Goal: Transaction & Acquisition: Purchase product/service

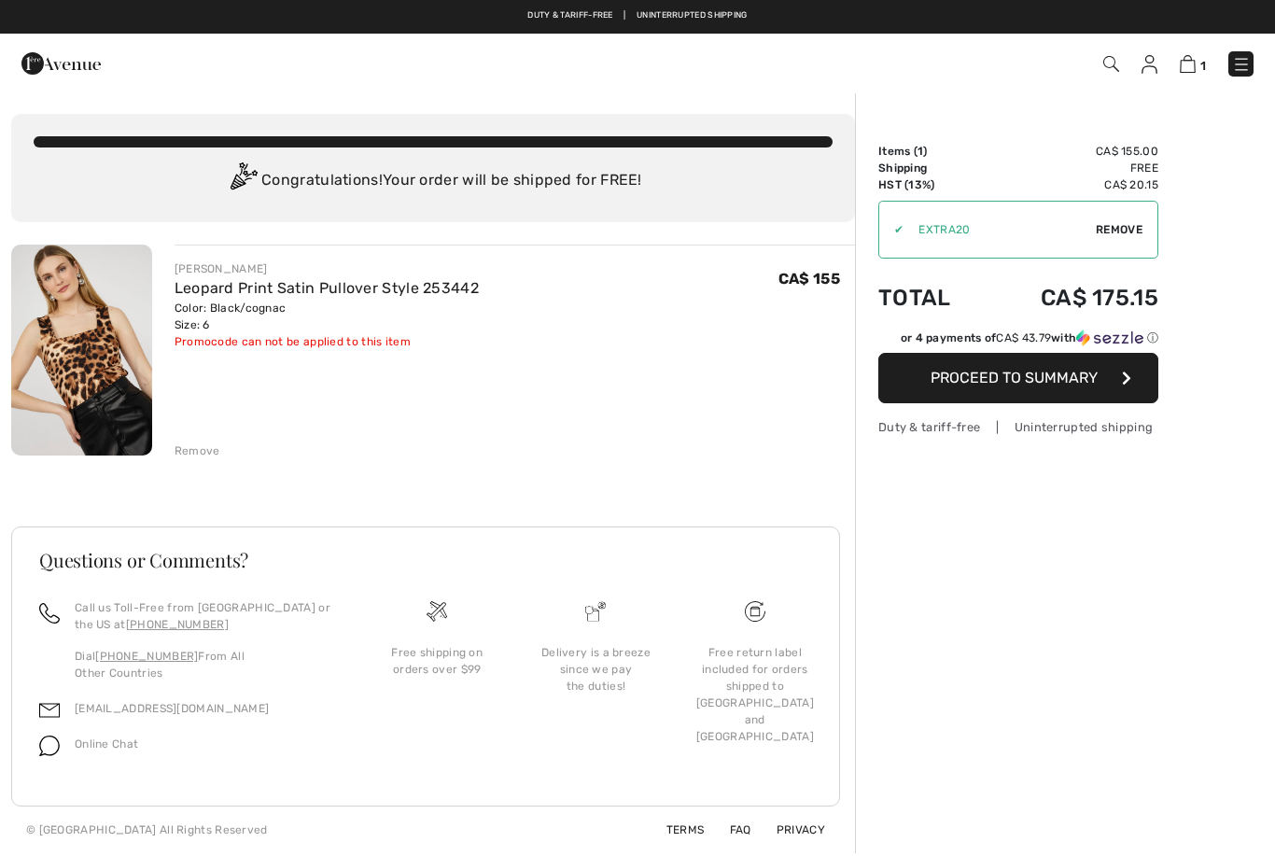
click at [390, 425] on div "[PERSON_NAME] Leopard Print Satin Pullover Style 253442 Color: Black/cognac Siz…" at bounding box center [515, 352] width 680 height 215
click at [137, 336] on img at bounding box center [81, 350] width 141 height 211
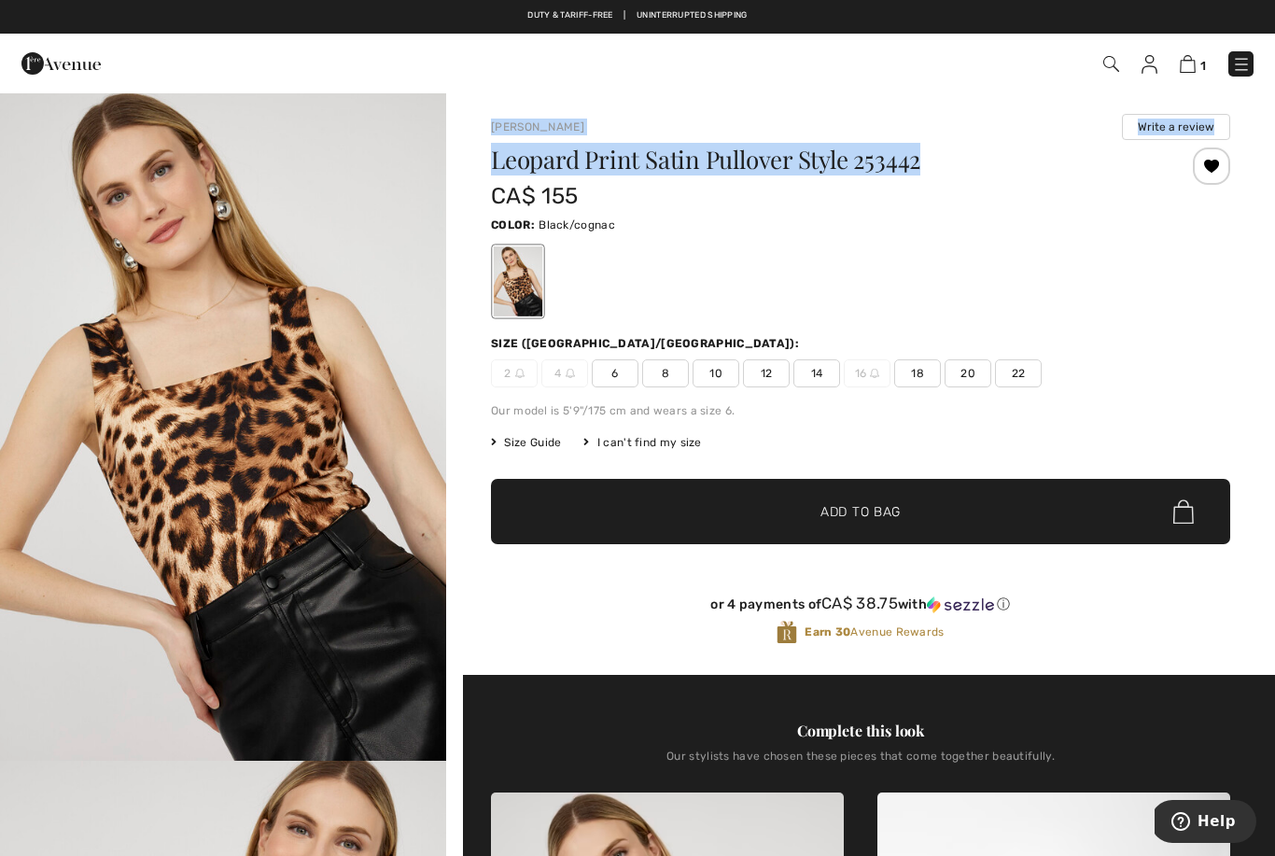
click at [1115, 71] on img at bounding box center [1111, 64] width 16 height 16
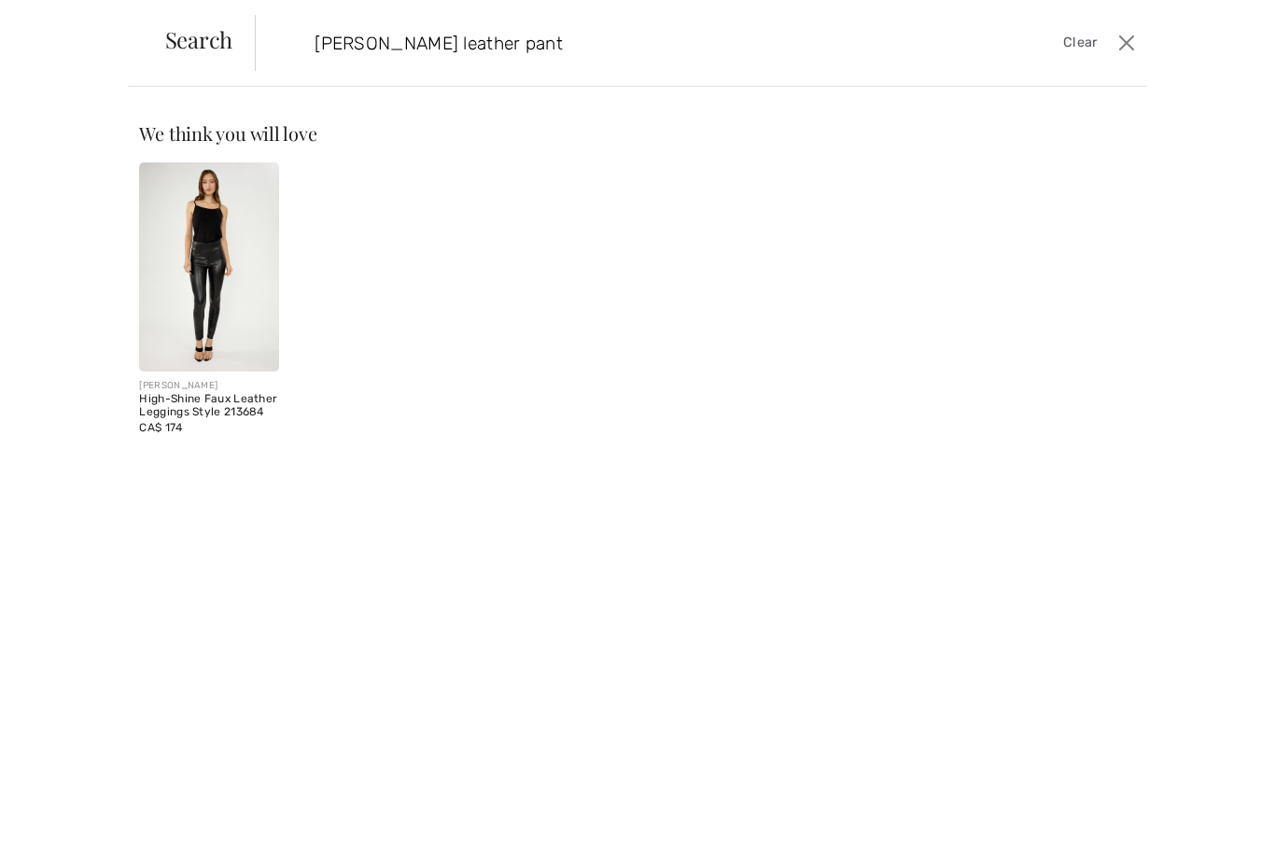
type input "Frank Lyman leather pant"
click at [237, 336] on img at bounding box center [208, 266] width 139 height 209
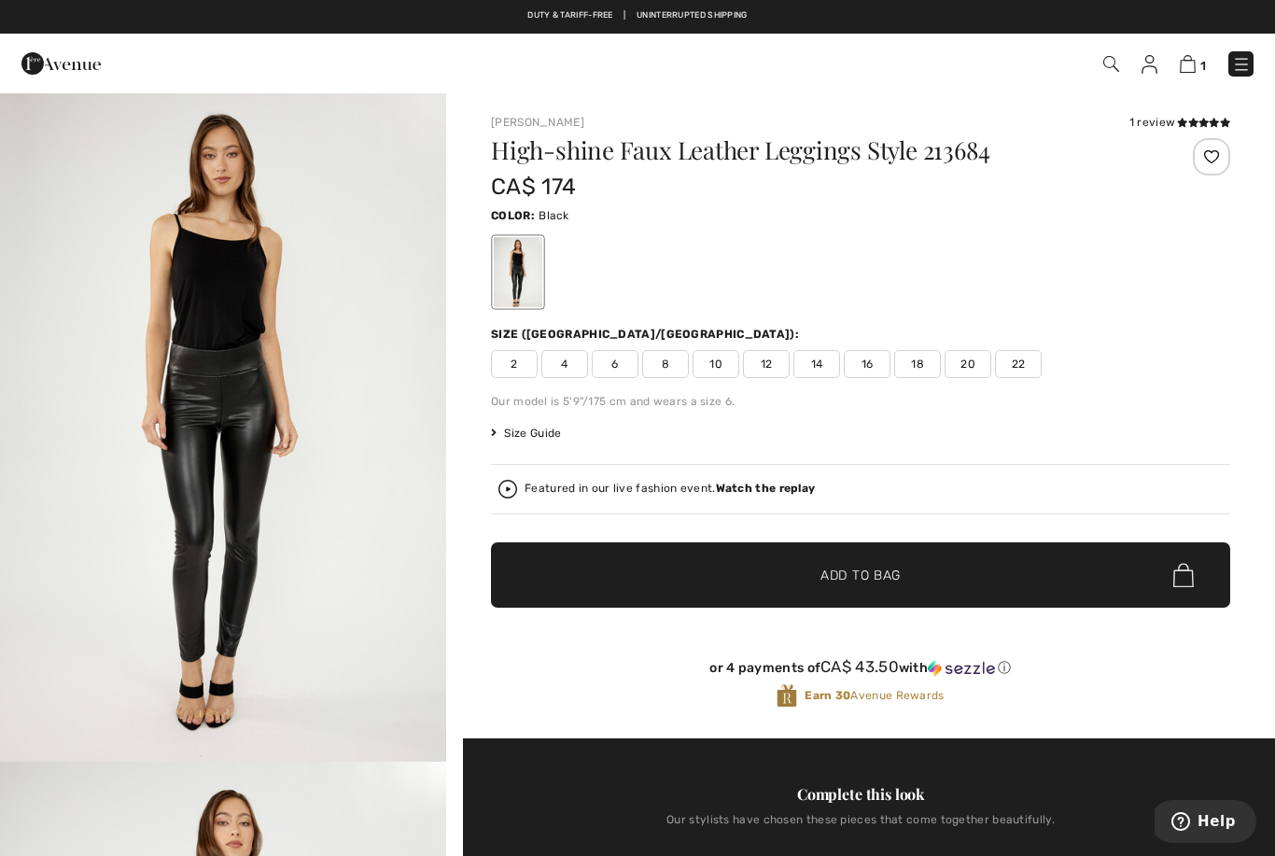
click at [1144, 63] on img at bounding box center [1149, 64] width 16 height 19
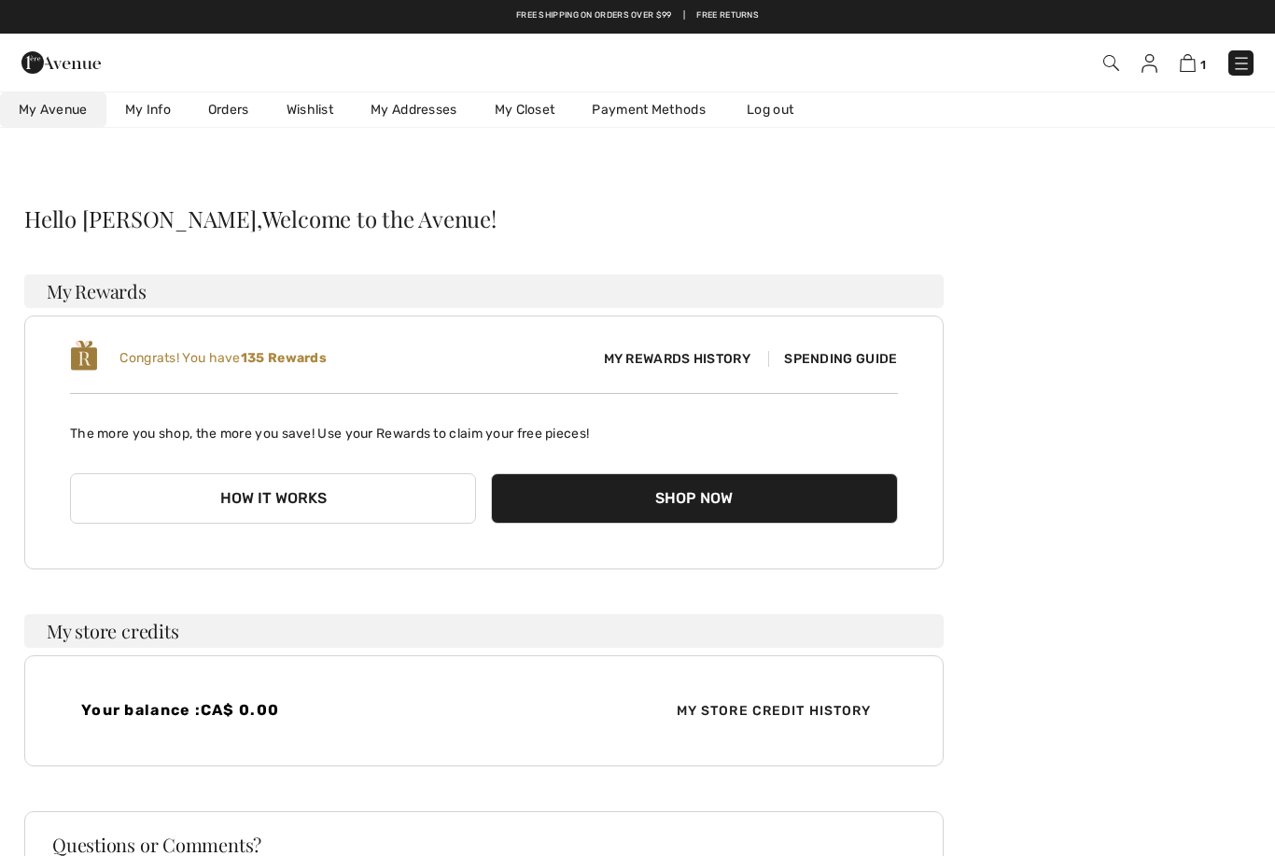
click at [235, 110] on link "Orders" at bounding box center [228, 109] width 78 height 35
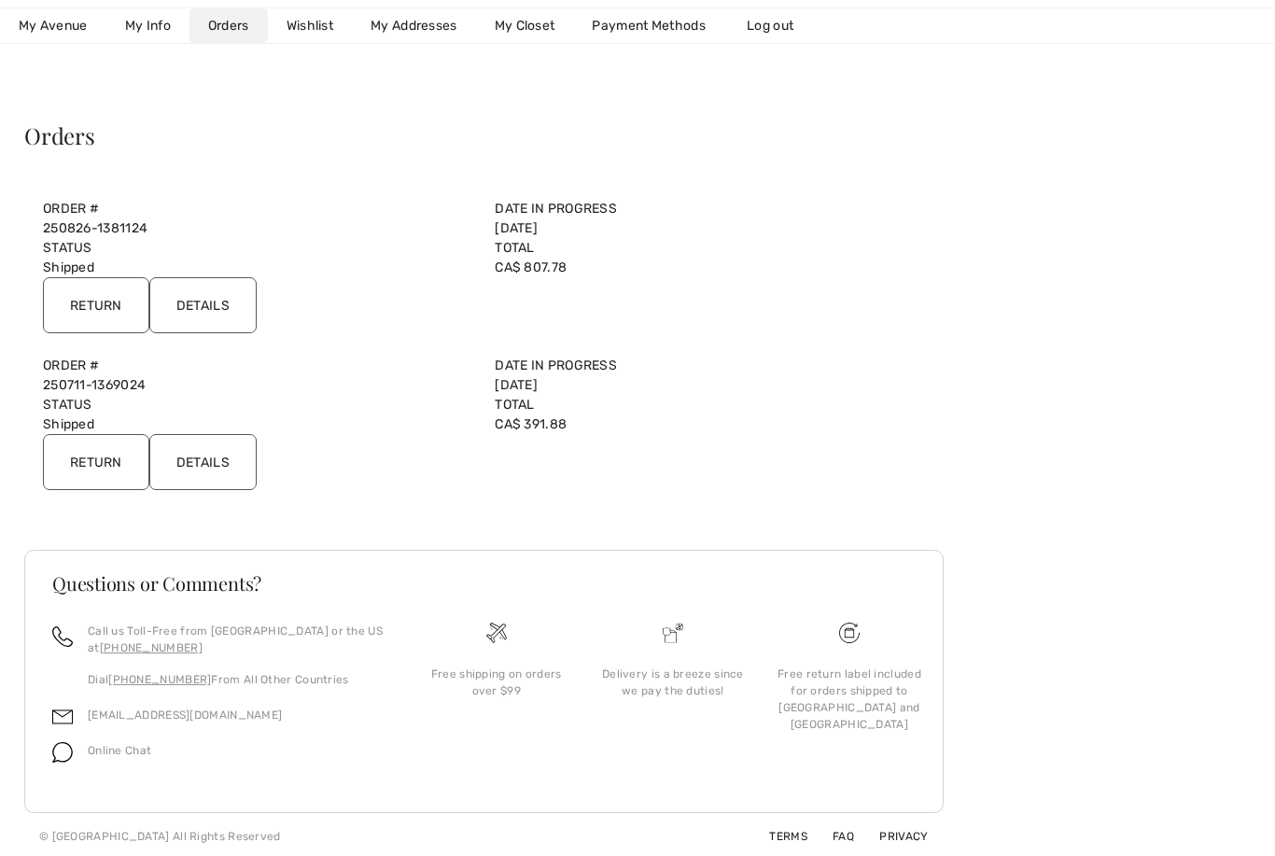
scroll to position [87, 0]
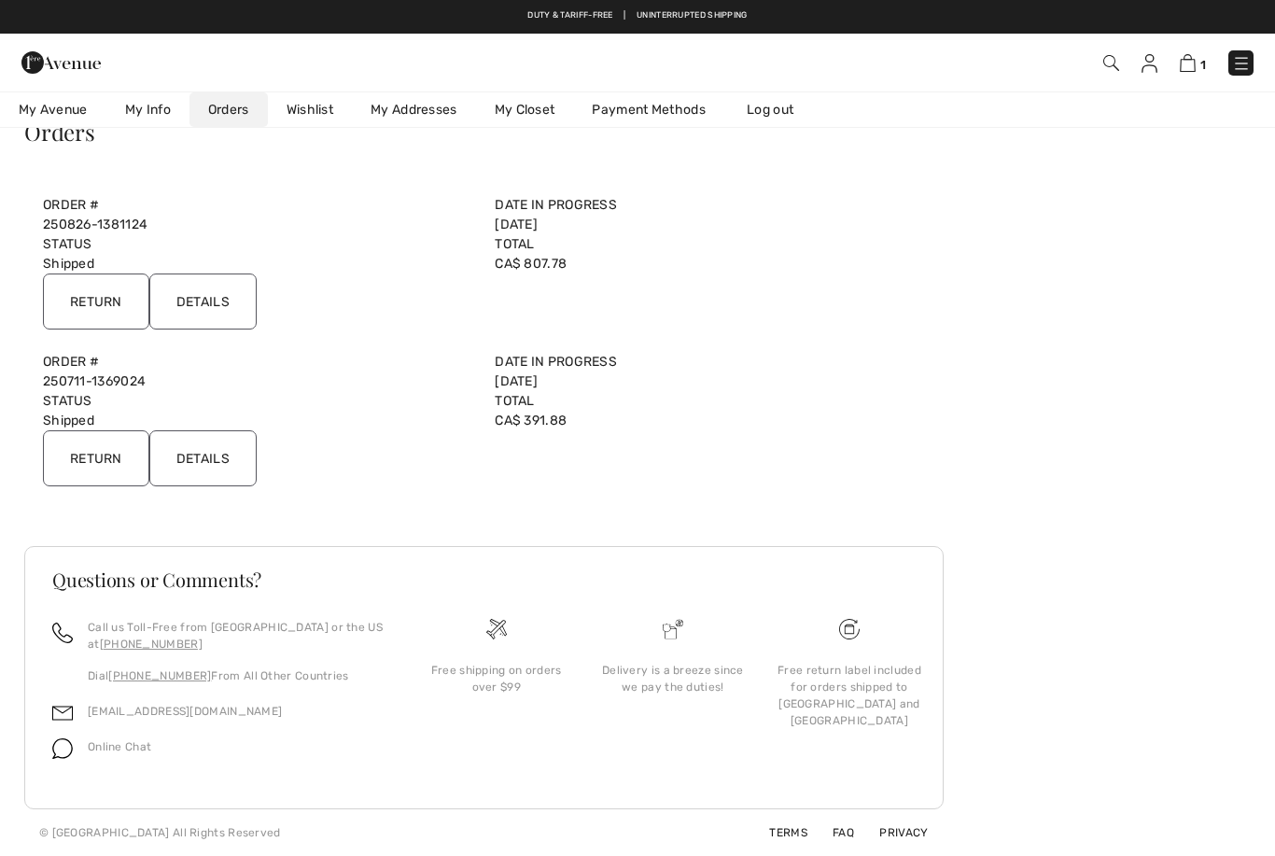
click at [238, 304] on input "Details" at bounding box center [202, 301] width 107 height 56
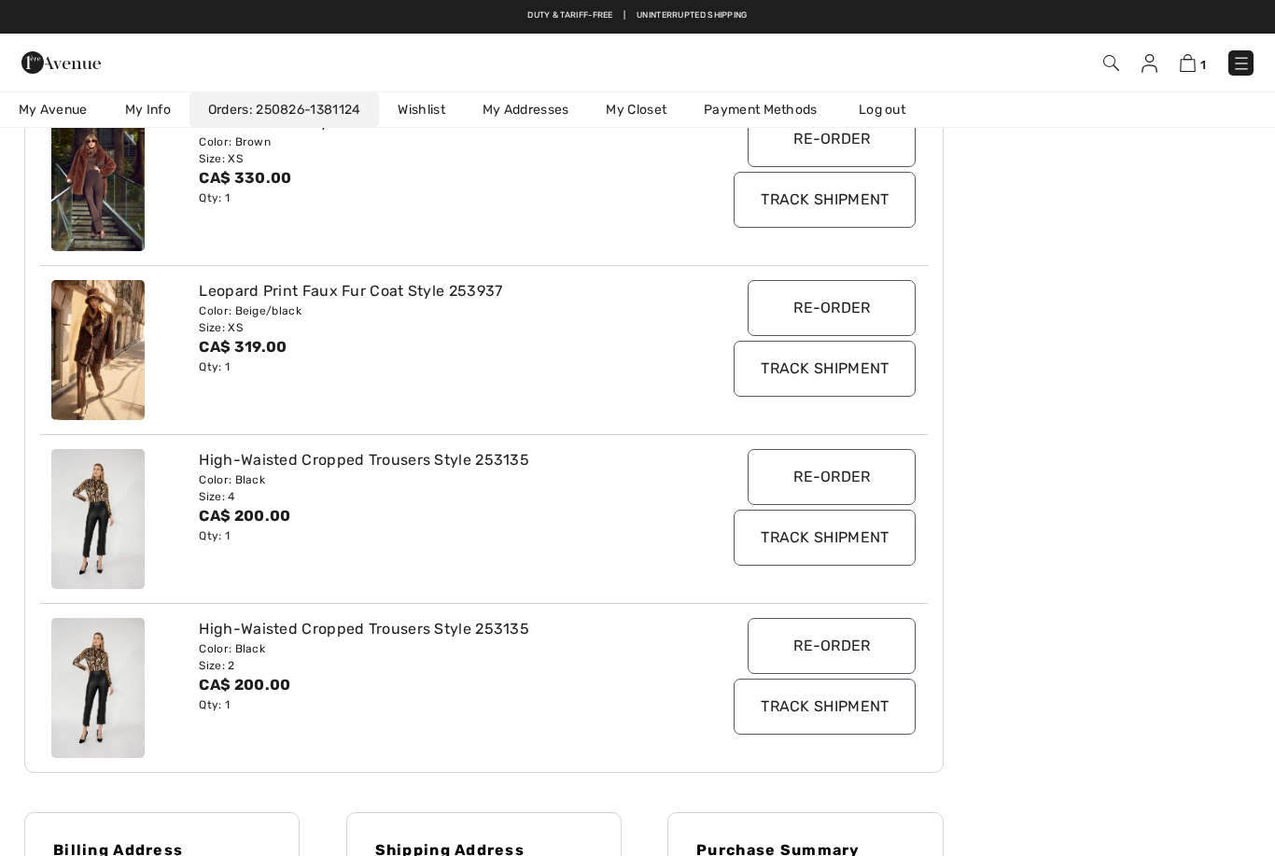
scroll to position [322, 0]
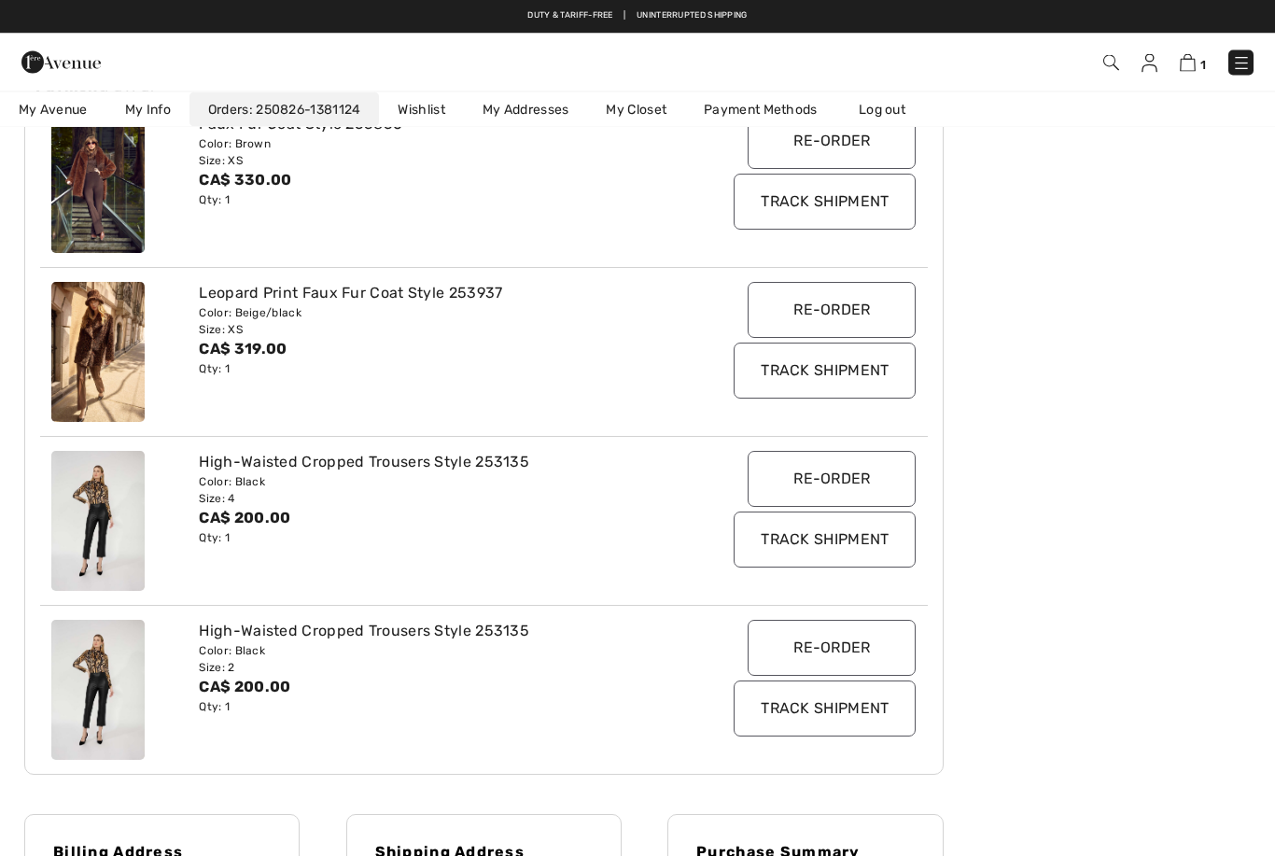
click at [100, 528] on img at bounding box center [97, 522] width 93 height 140
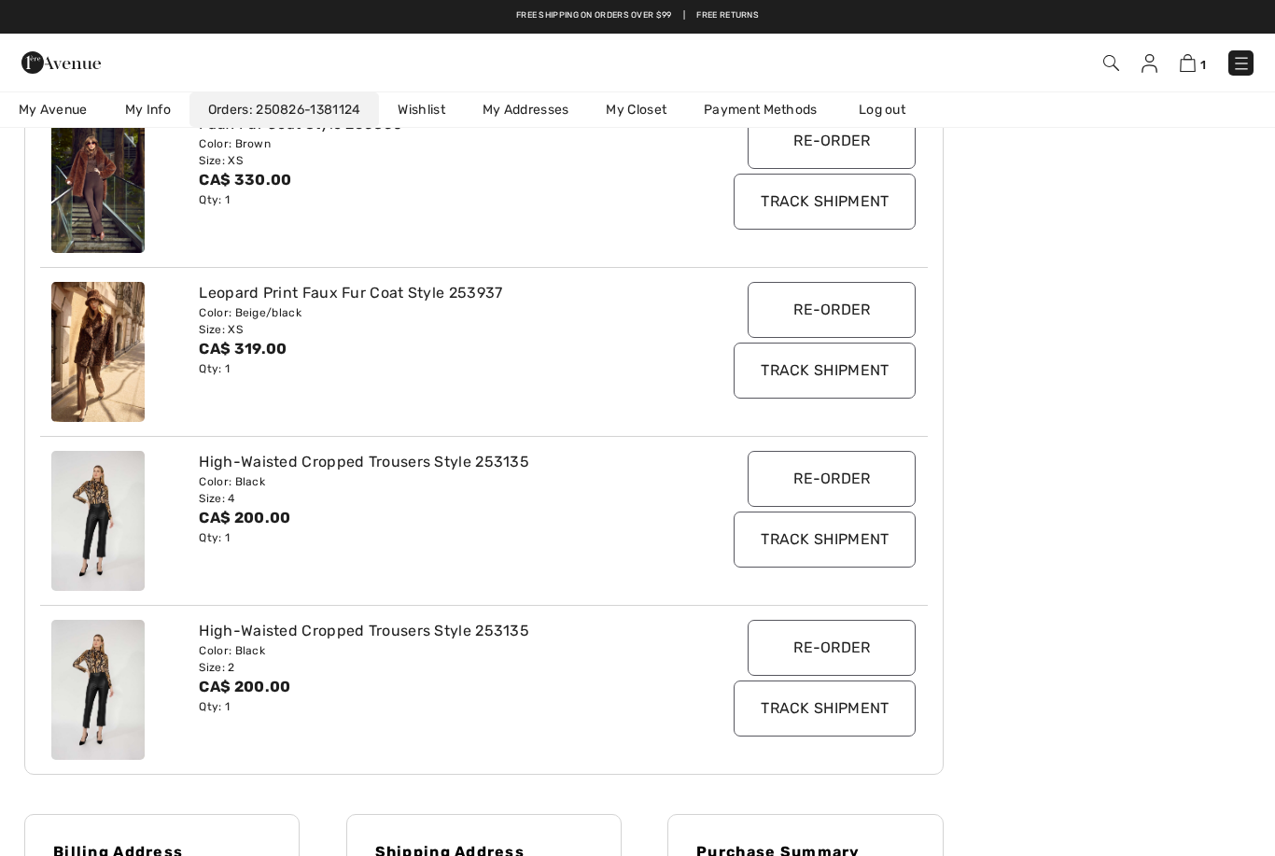
click at [114, 563] on img at bounding box center [97, 521] width 93 height 140
click at [303, 464] on div "High-Waisted Cropped Trousers Style 253135" at bounding box center [446, 462] width 495 height 22
click at [104, 525] on img at bounding box center [97, 521] width 93 height 140
click at [105, 520] on img at bounding box center [97, 521] width 93 height 140
click at [363, 473] on div "Color: Black" at bounding box center [446, 481] width 495 height 17
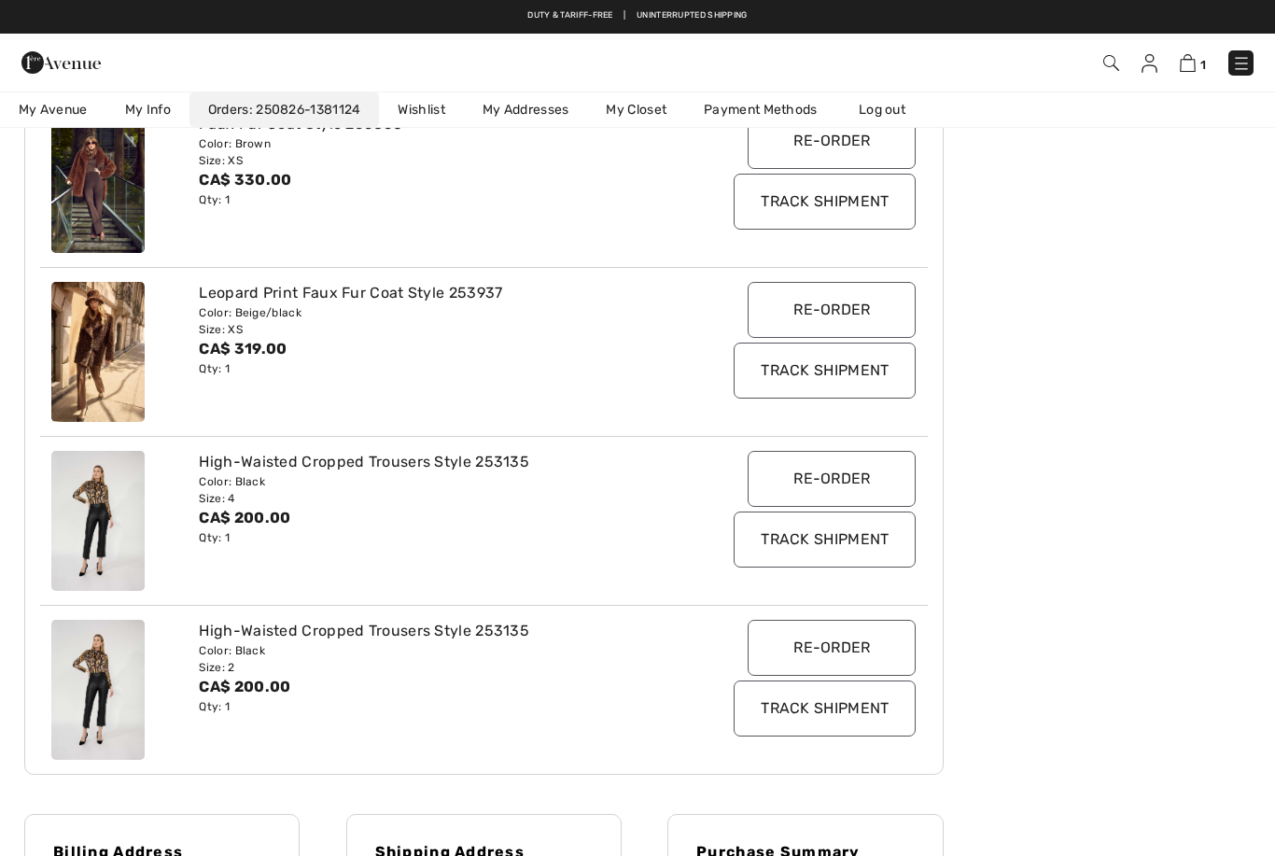
click at [428, 469] on div "High-Waisted Cropped Trousers Style 253135" at bounding box center [446, 462] width 495 height 22
click at [831, 482] on input "Re-order" at bounding box center [832, 479] width 168 height 56
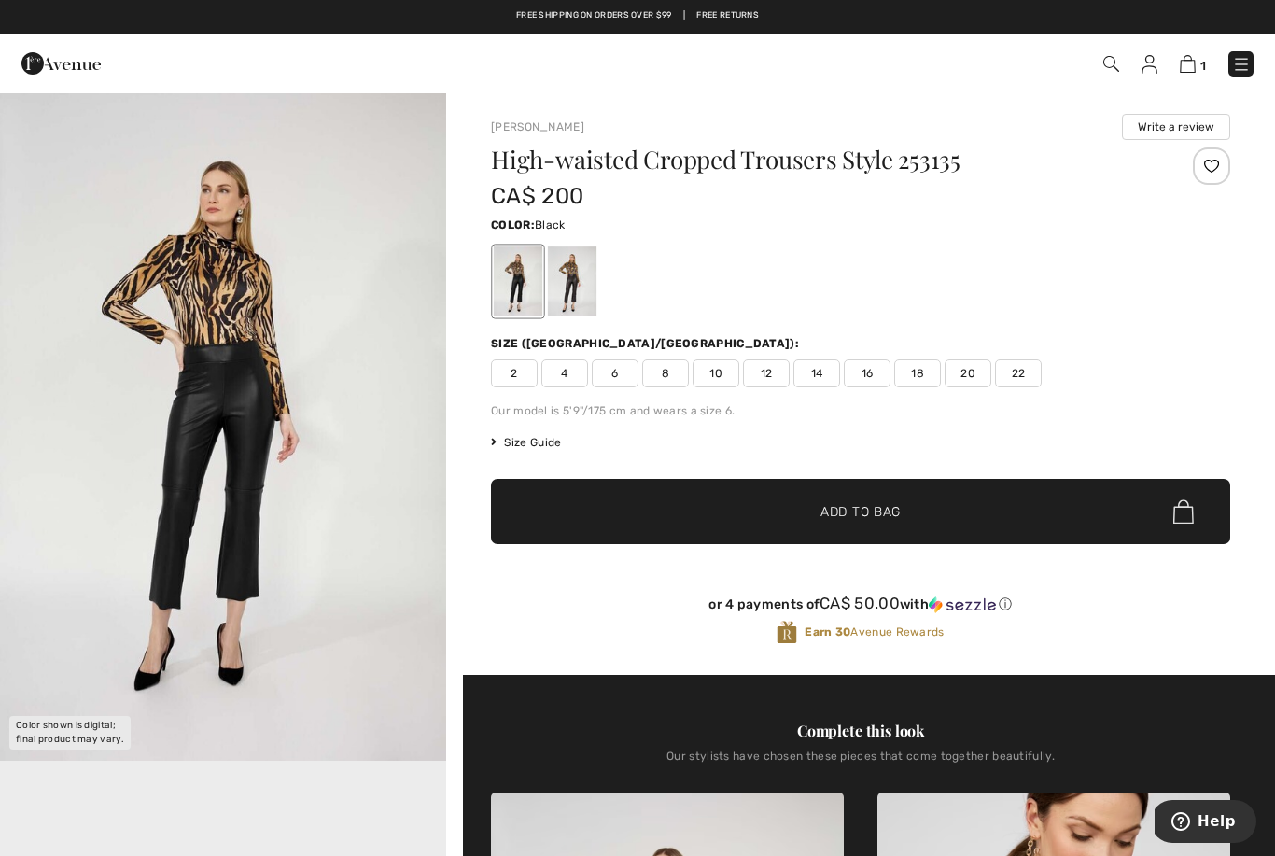
click at [1104, 73] on span at bounding box center [1109, 63] width 19 height 22
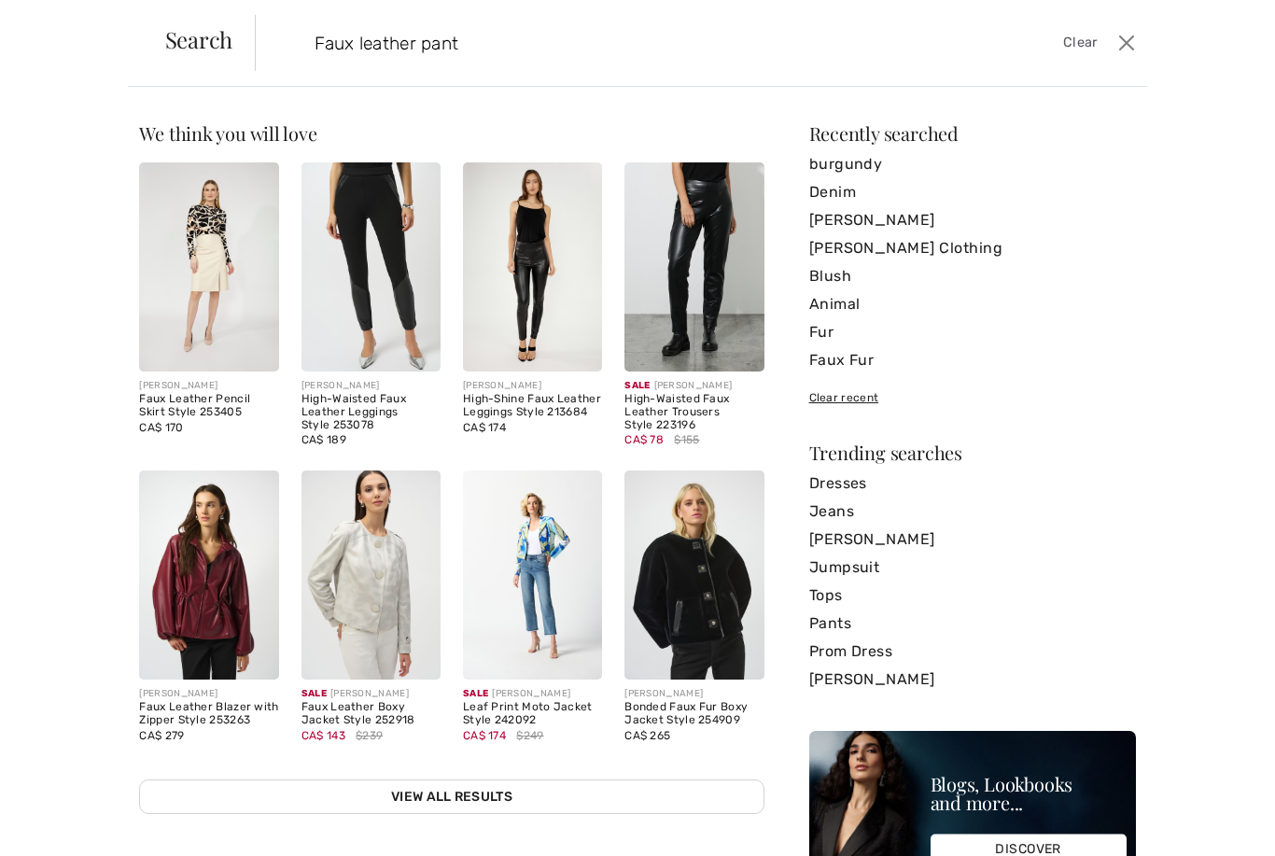
type input "Faux leather pant"
click at [1082, 49] on span "Clear" at bounding box center [1080, 43] width 35 height 21
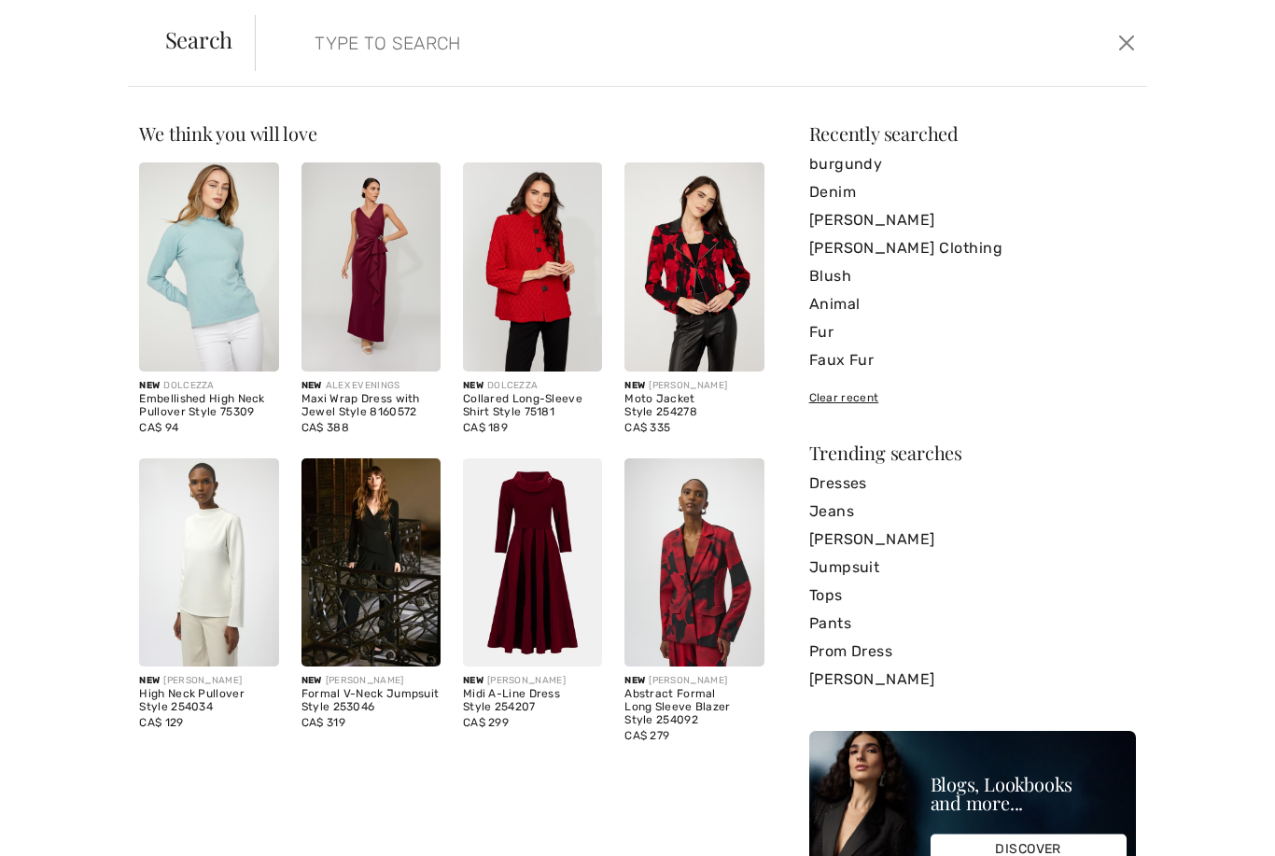
click at [1154, 30] on div "Search Clear We think you will love New DOLCEZZA Embellished High Neck Pullover…" at bounding box center [637, 428] width 1275 height 856
click at [1132, 45] on button "Close" at bounding box center [1126, 43] width 28 height 30
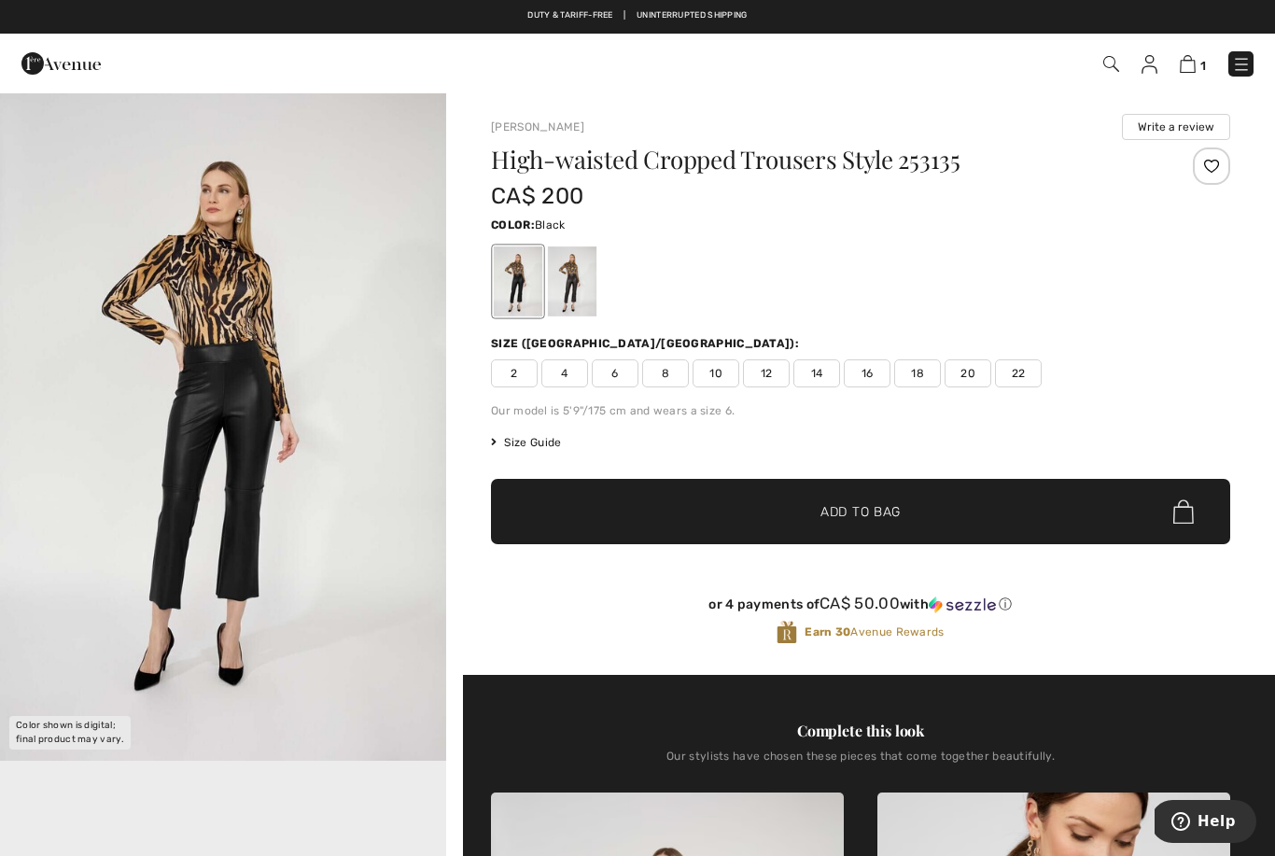
click at [1244, 65] on img at bounding box center [1241, 64] width 19 height 19
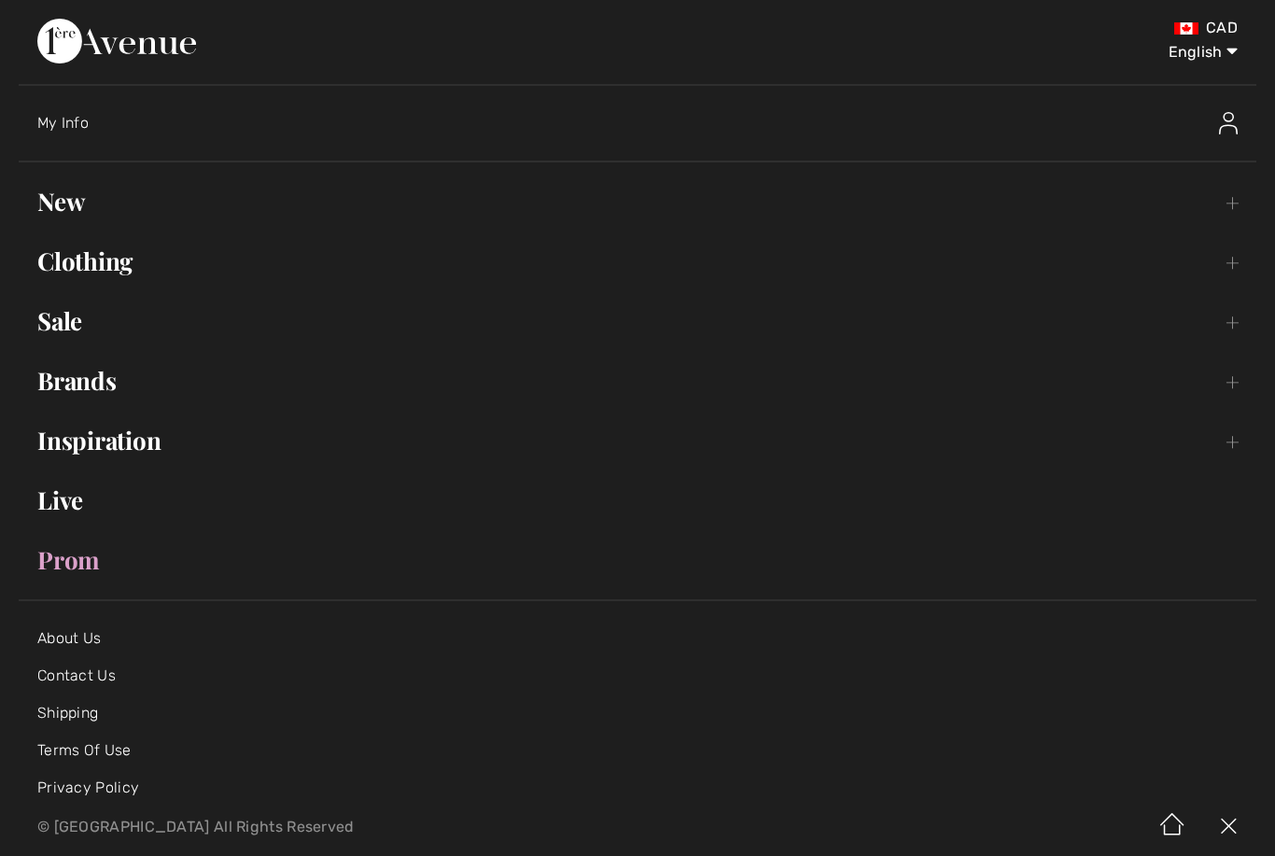
click at [101, 388] on link "Brands Open submenu" at bounding box center [637, 380] width 1237 height 41
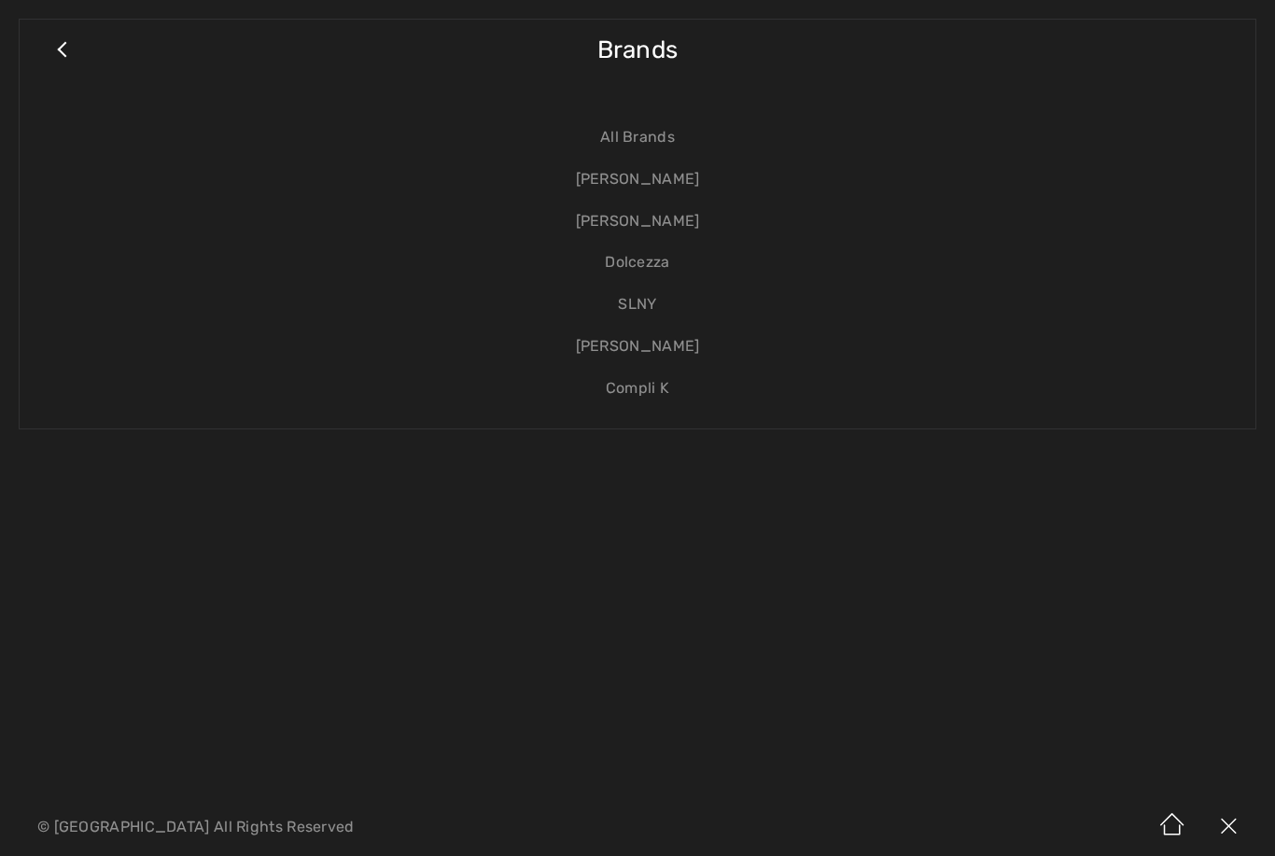
click at [654, 180] on link "[PERSON_NAME]" at bounding box center [637, 180] width 1198 height 42
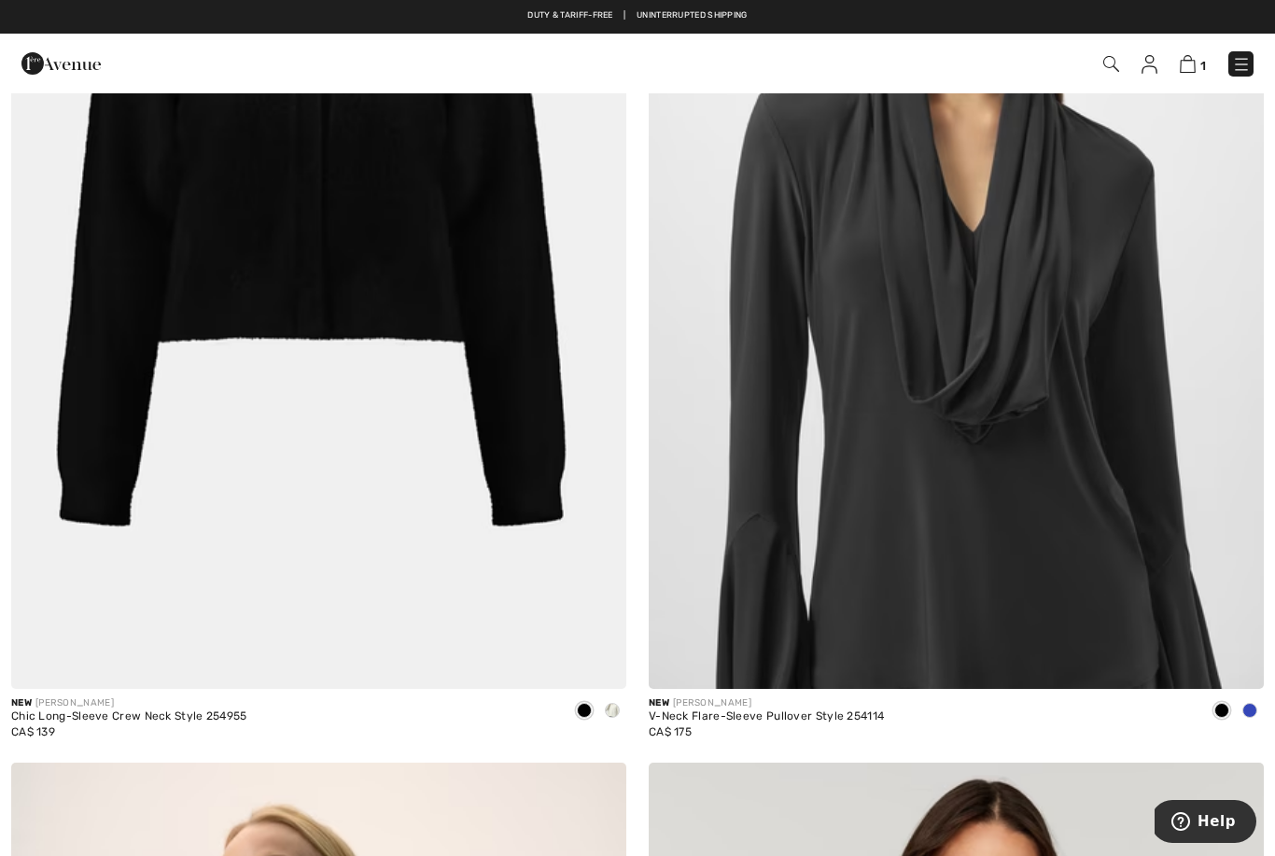
scroll to position [916, 0]
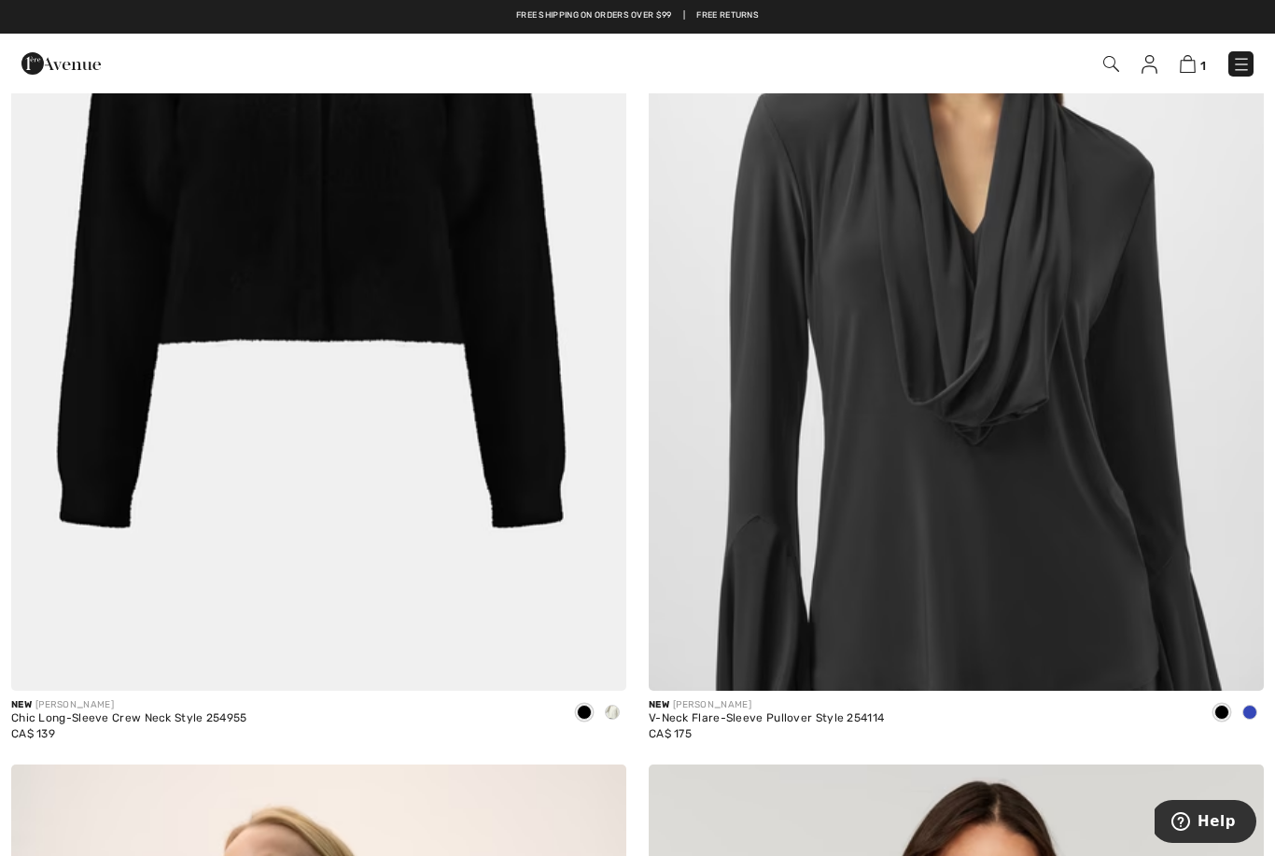
click at [1095, 437] on img at bounding box center [956, 229] width 615 height 923
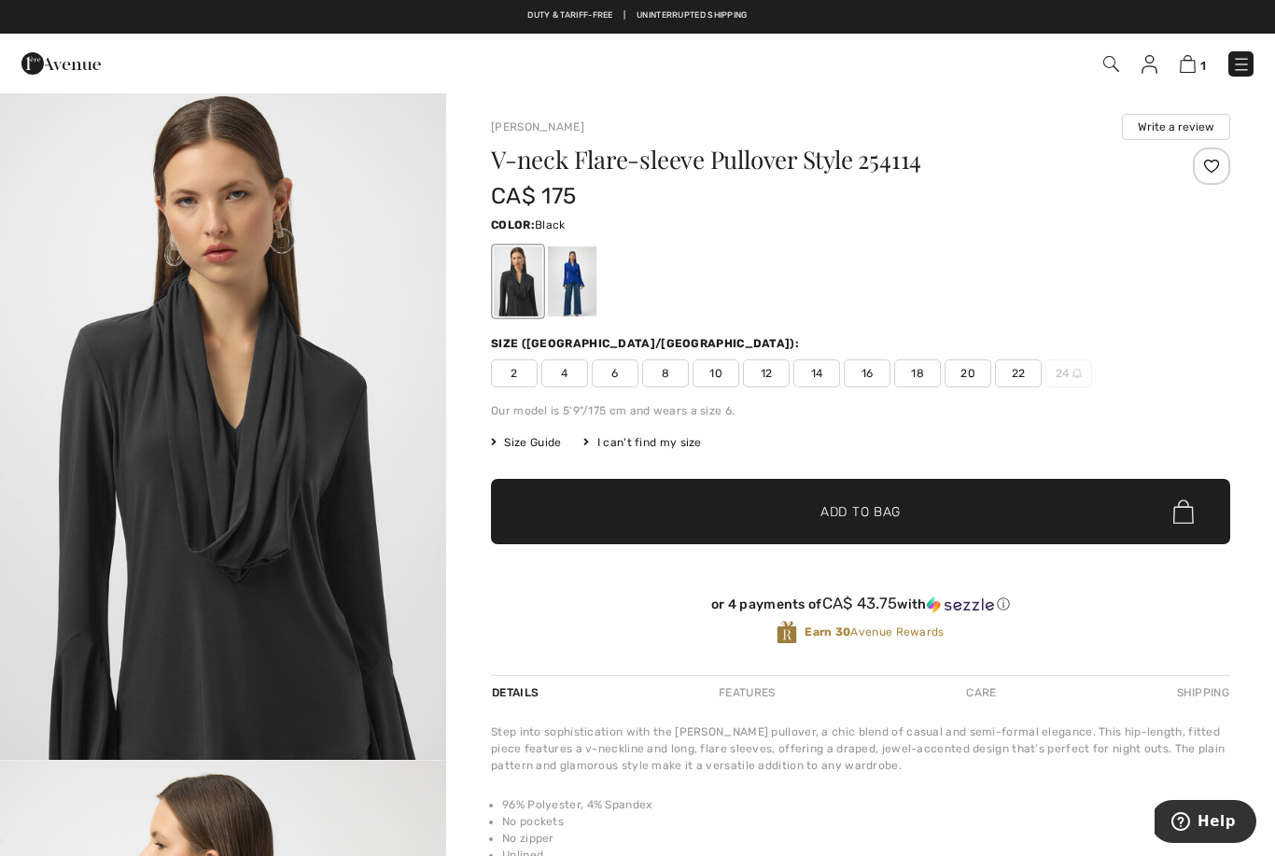
click at [579, 304] on div at bounding box center [572, 281] width 49 height 70
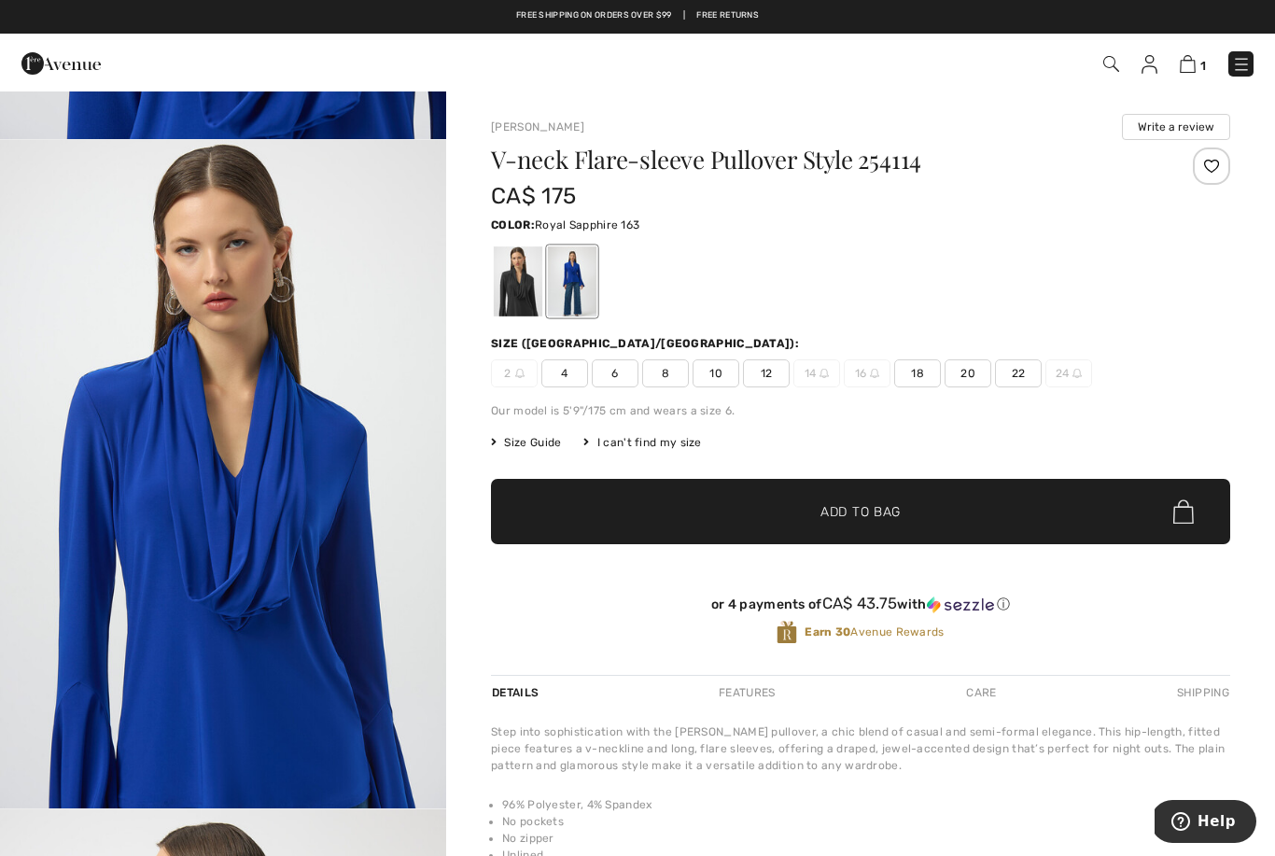
scroll to position [3968, 0]
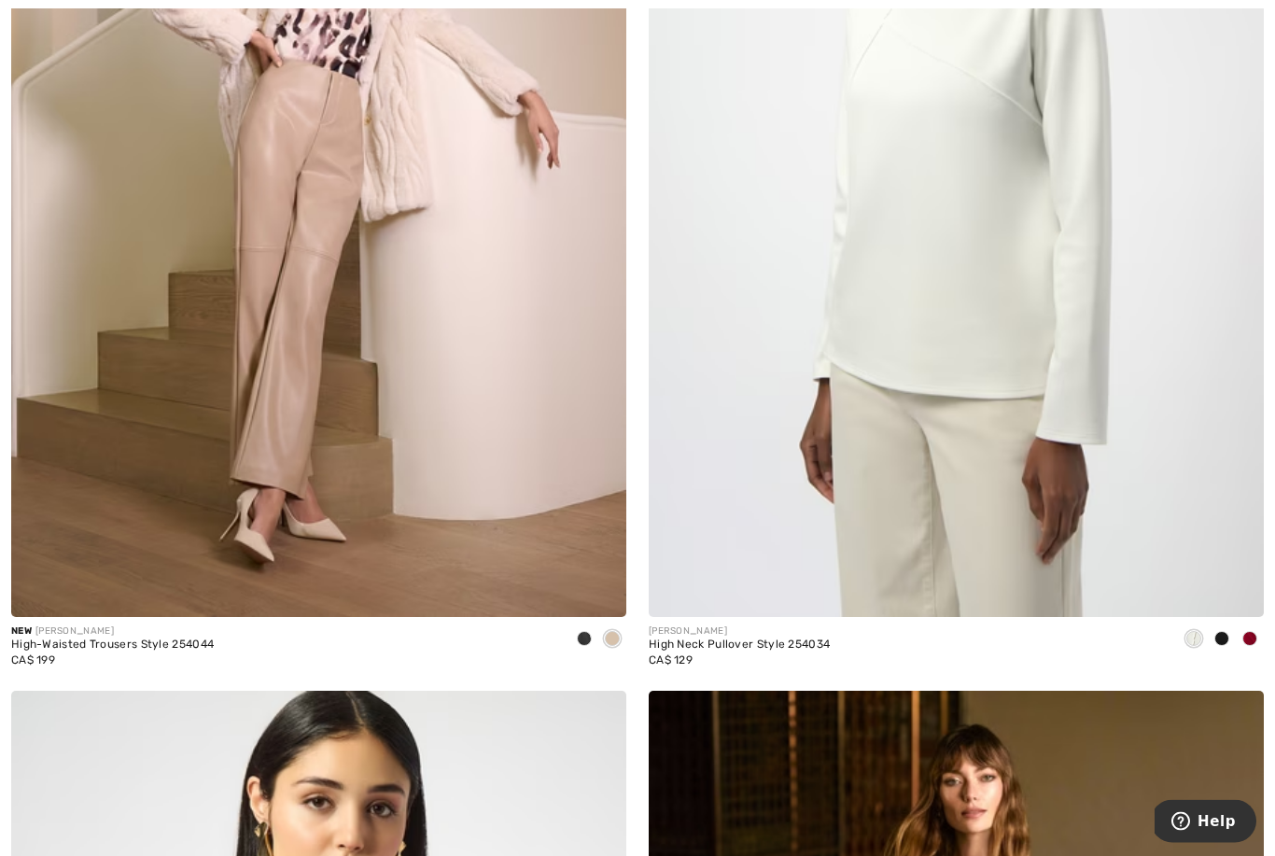
scroll to position [16366, 0]
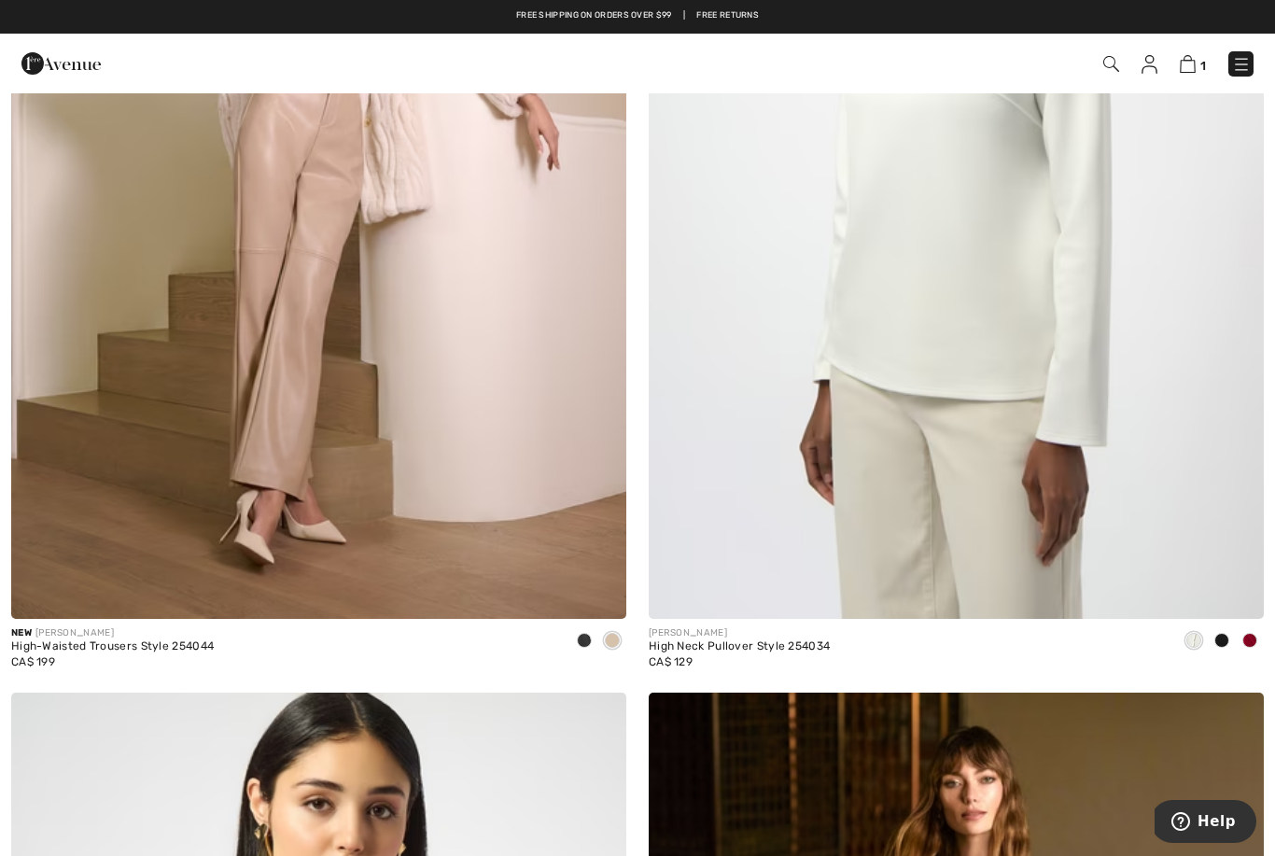
click at [358, 503] on img at bounding box center [318, 158] width 615 height 923
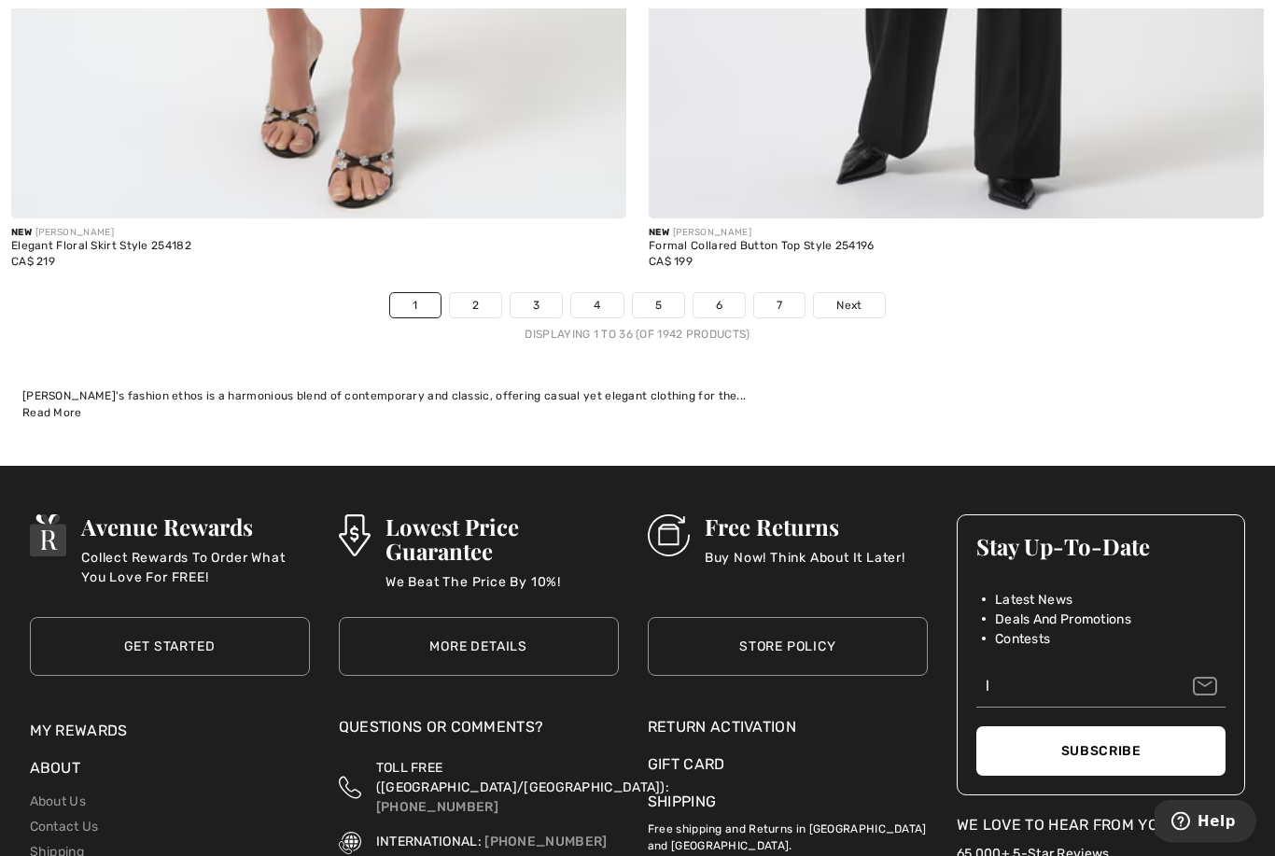
scroll to position [18758, 0]
type input "l"
click at [863, 293] on link "Next" at bounding box center [849, 305] width 70 height 24
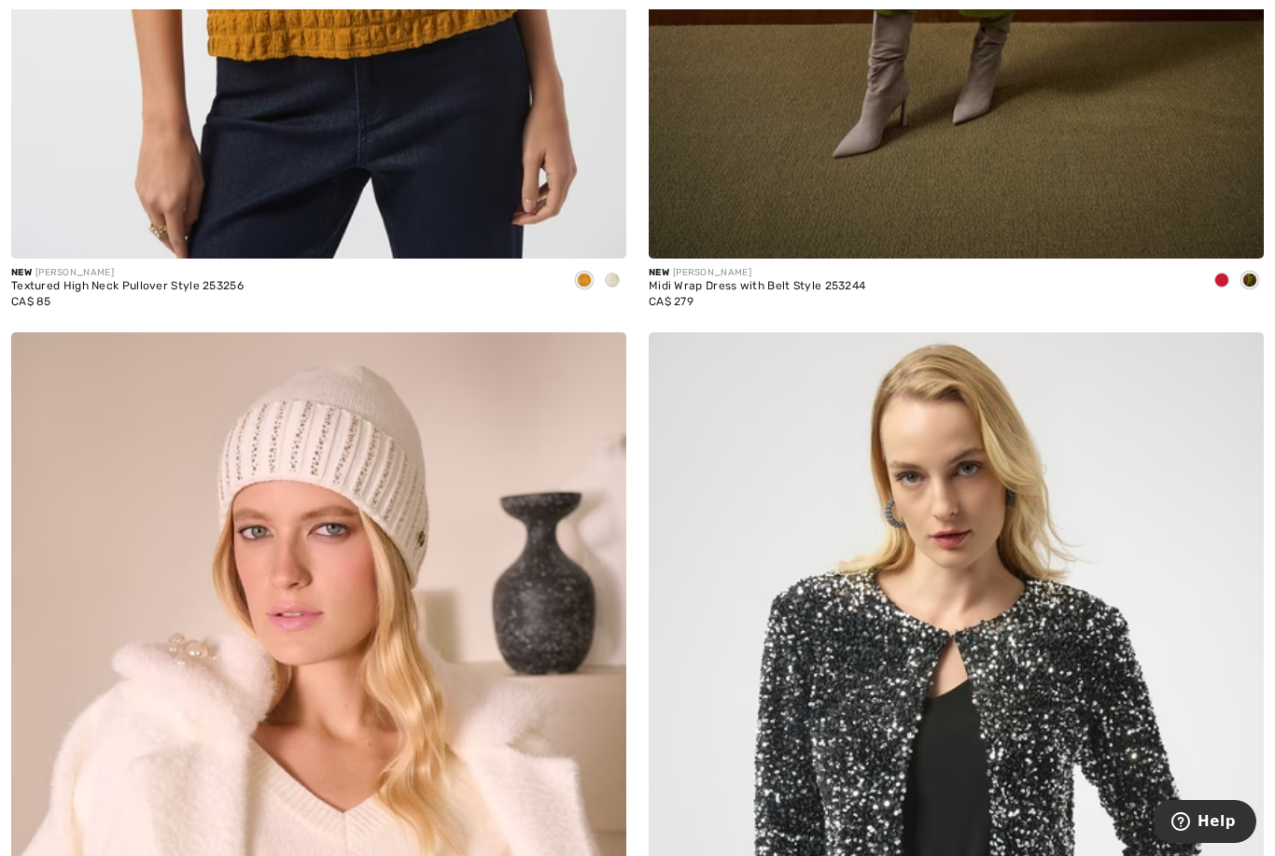
scroll to position [18908, 0]
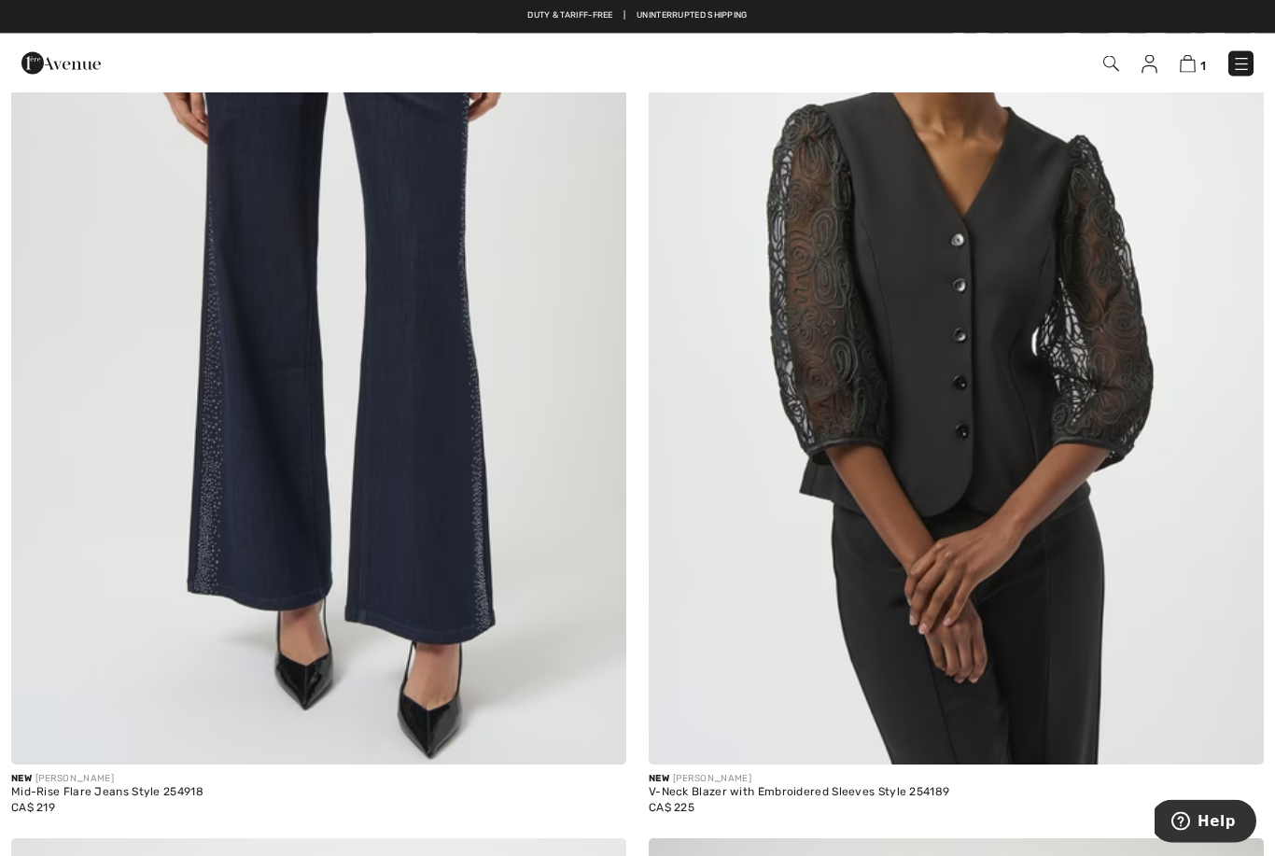
click at [1109, 62] on img at bounding box center [1111, 64] width 16 height 16
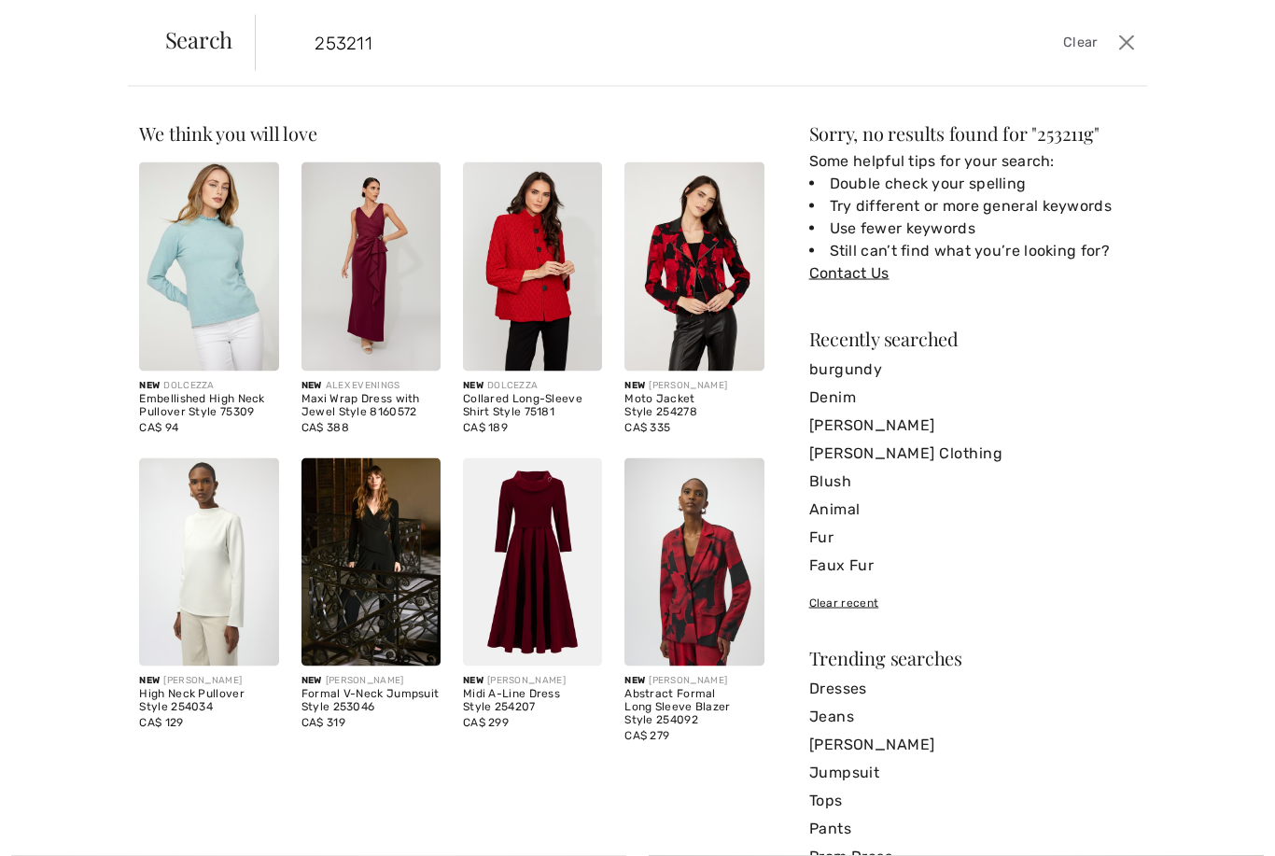
scroll to position [14228, 0]
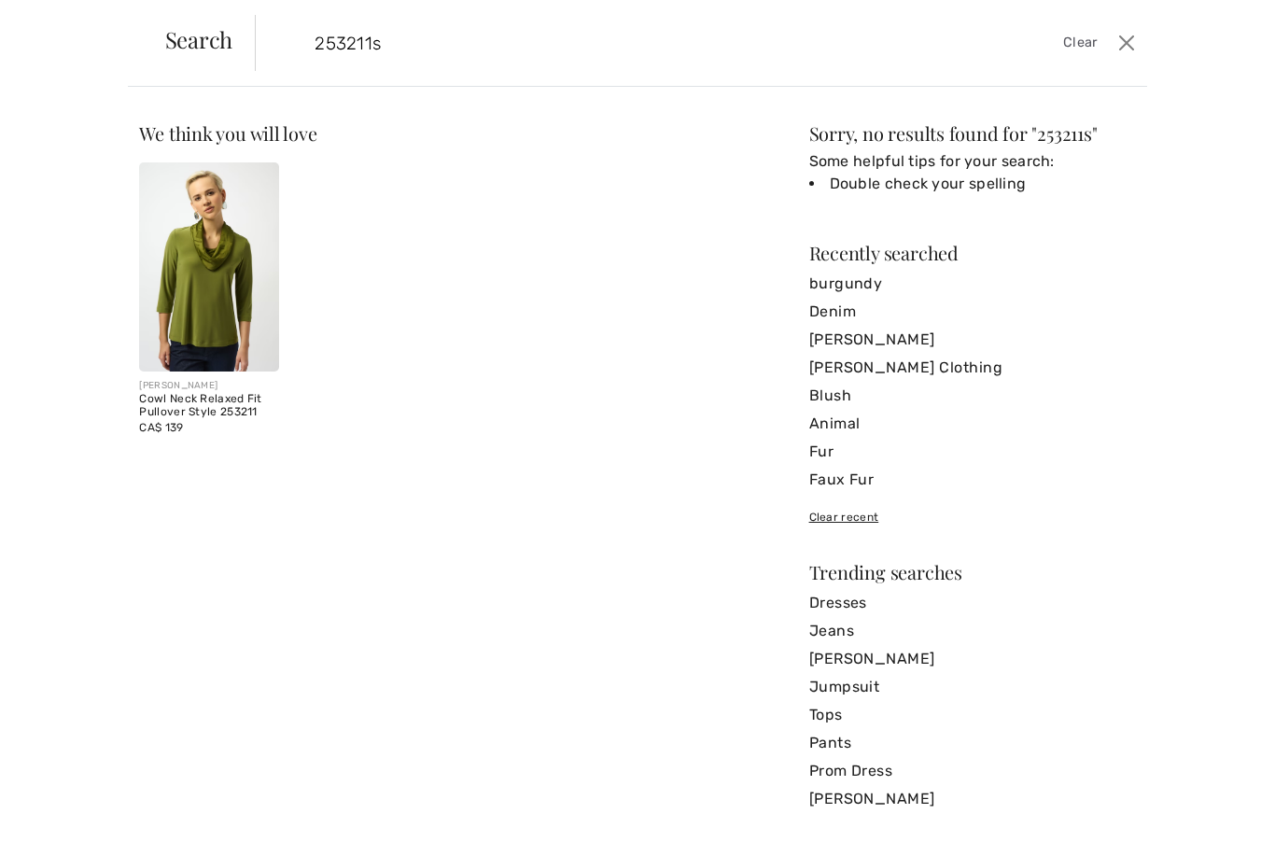
type input "253211s"
click at [218, 335] on img at bounding box center [208, 266] width 139 height 209
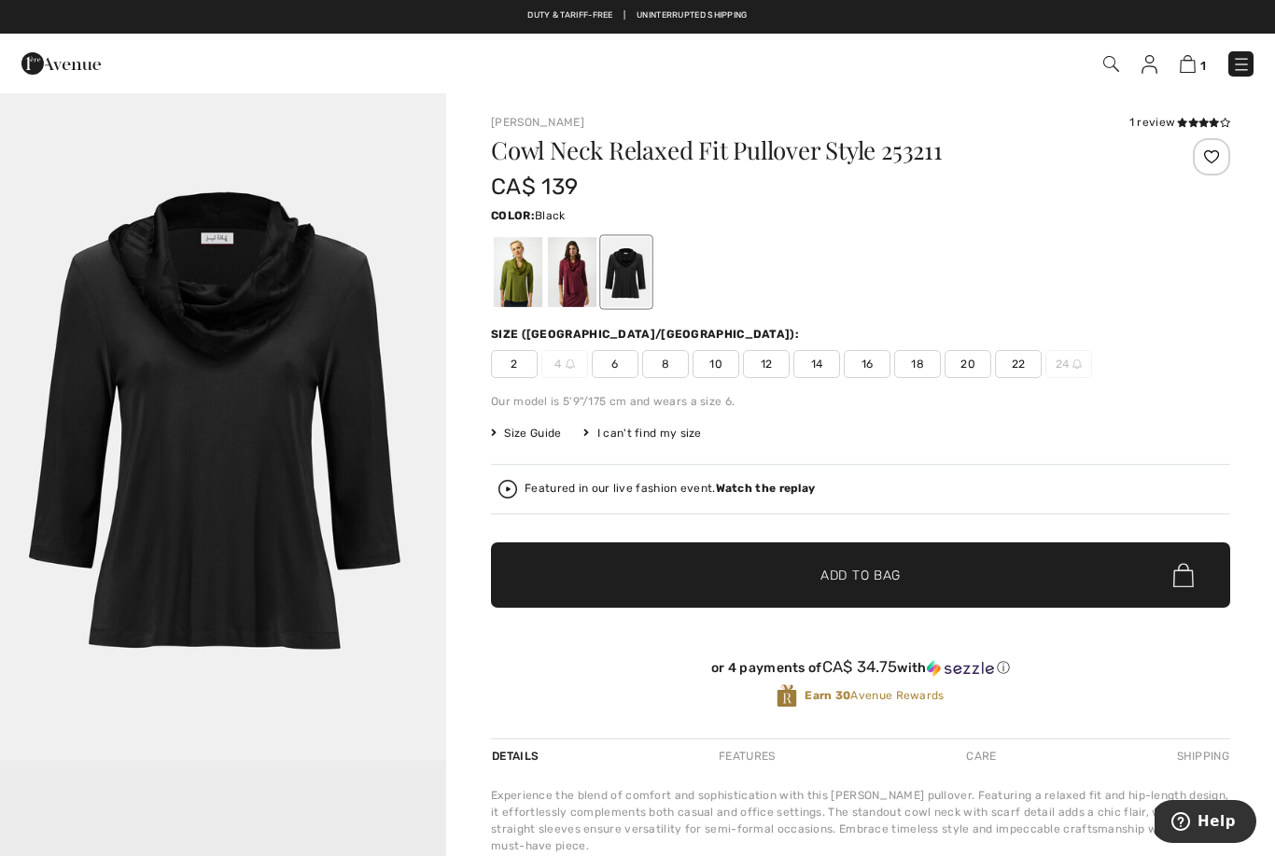
click at [569, 283] on div at bounding box center [572, 272] width 49 height 70
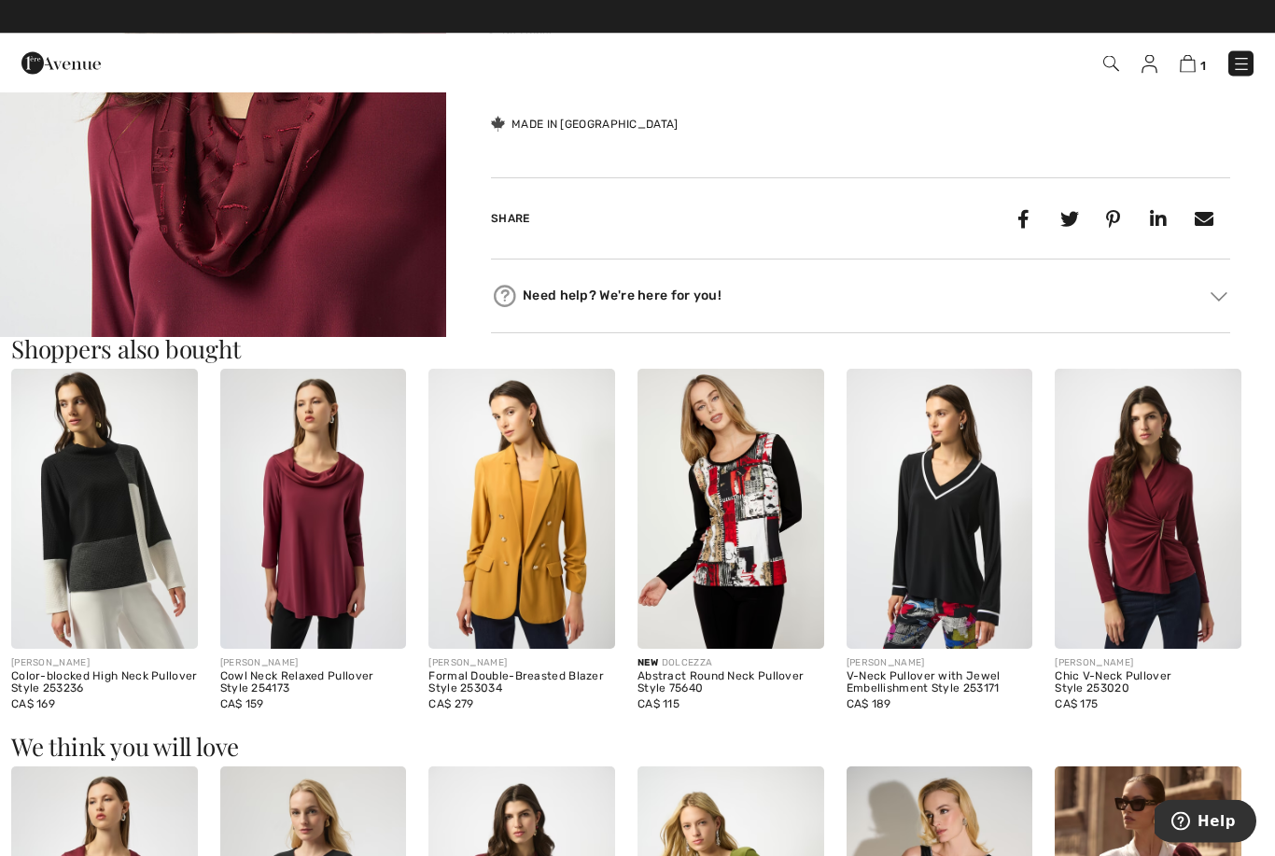
scroll to position [888, 0]
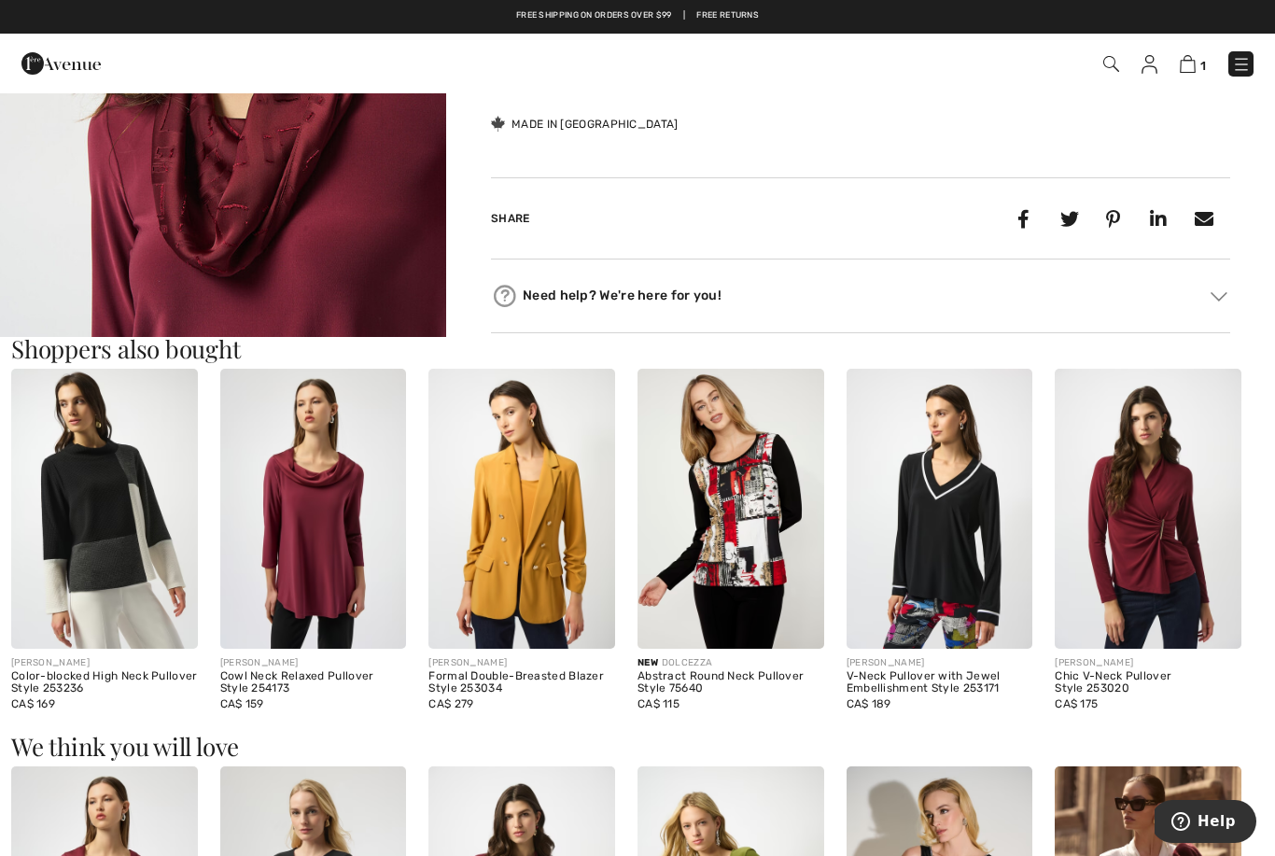
click at [351, 587] on img at bounding box center [313, 508] width 187 height 279
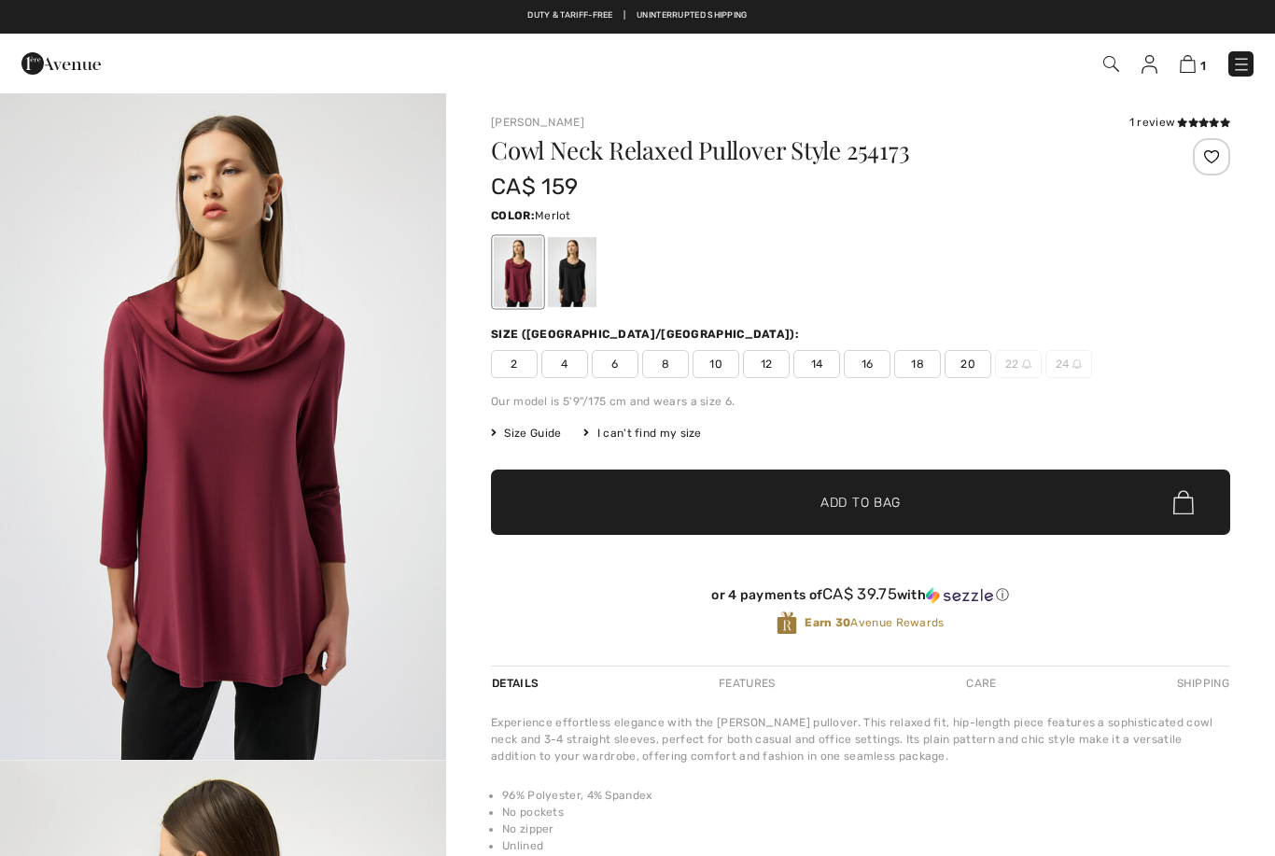
checkbox input "true"
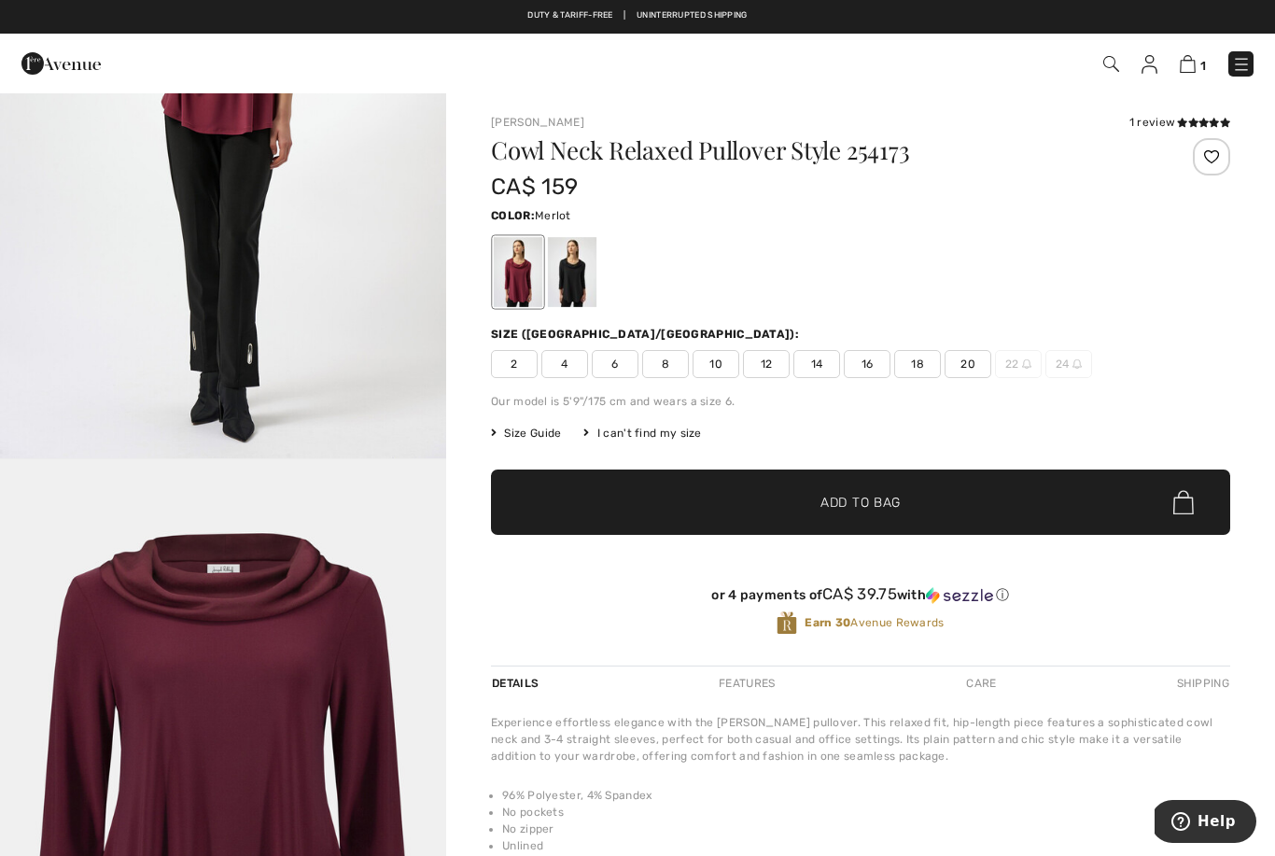
click at [1109, 71] on img at bounding box center [1111, 64] width 16 height 16
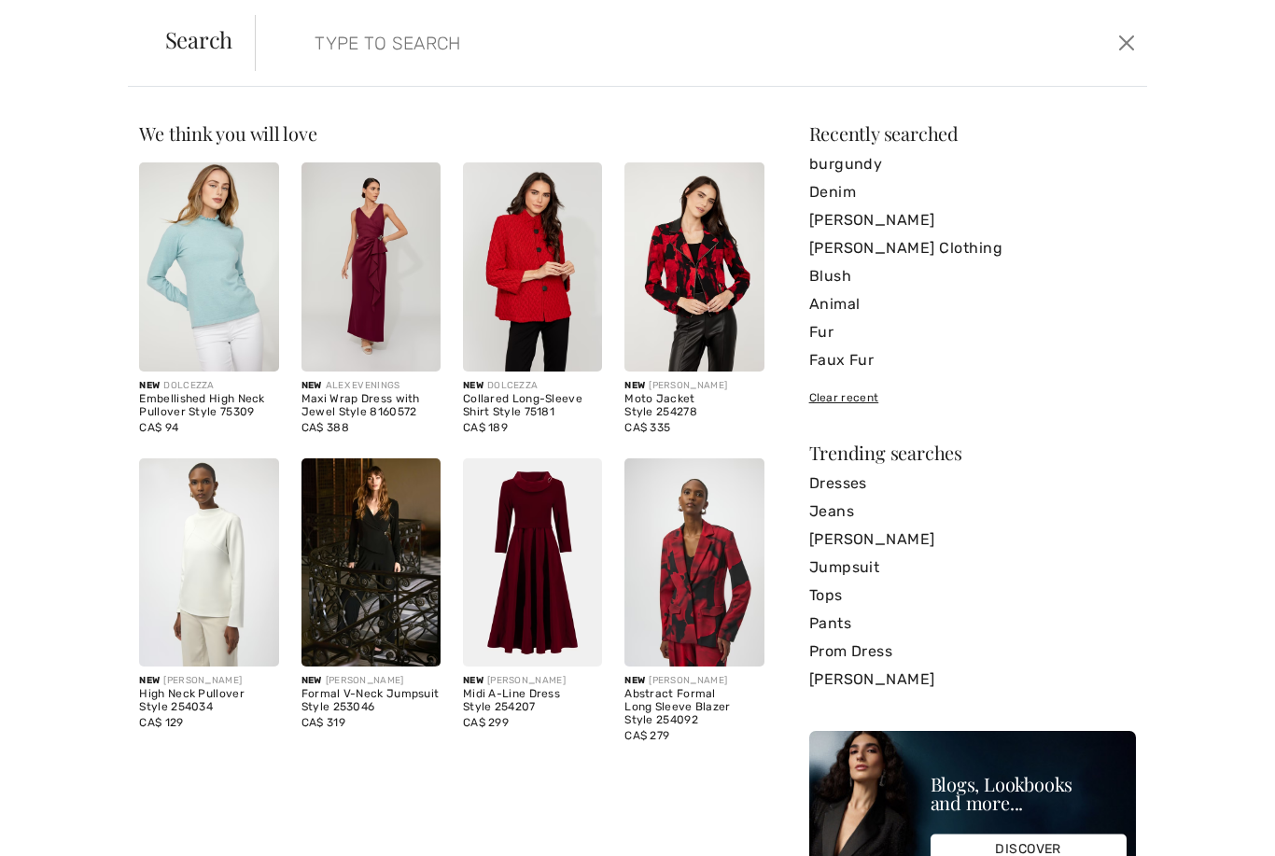
click at [1122, 45] on button "Close" at bounding box center [1126, 43] width 28 height 30
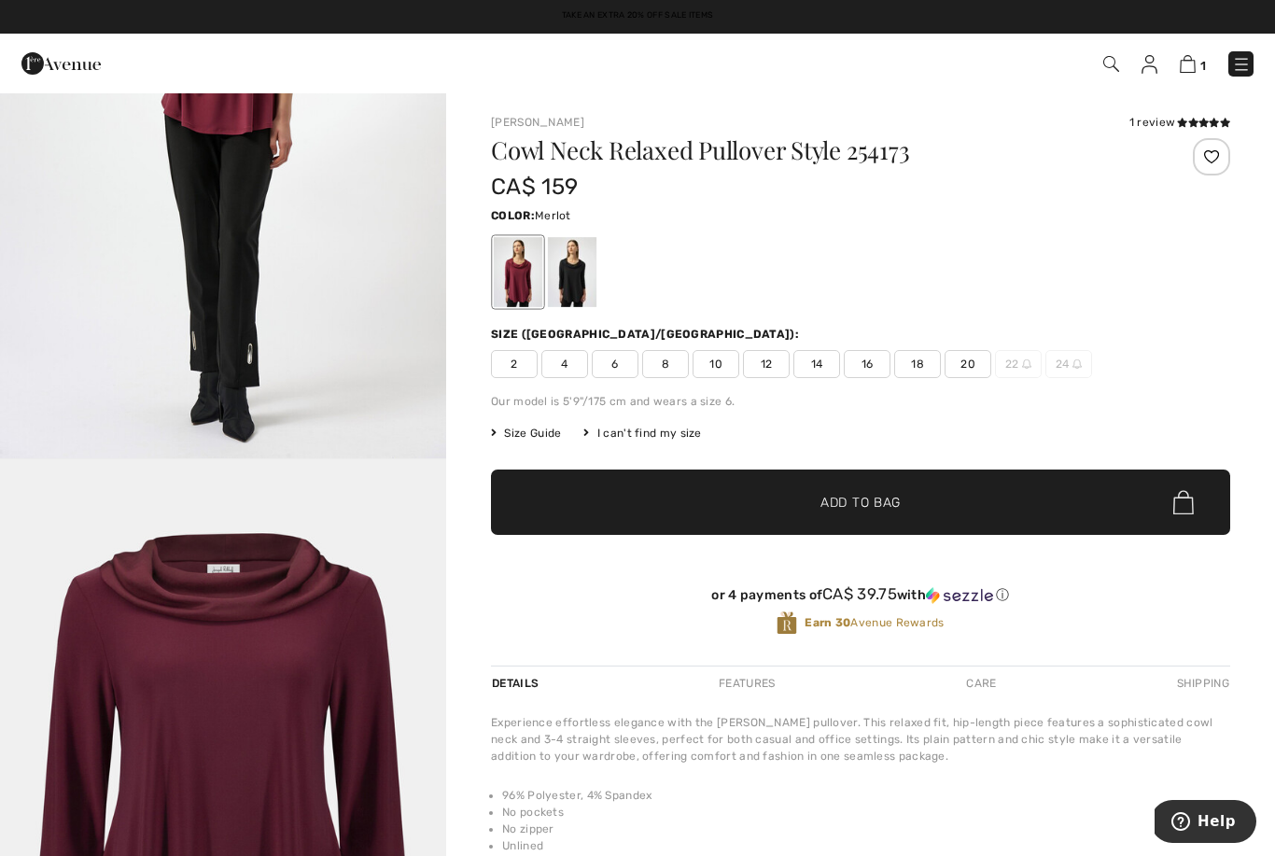
click at [1107, 70] on img at bounding box center [1111, 64] width 16 height 16
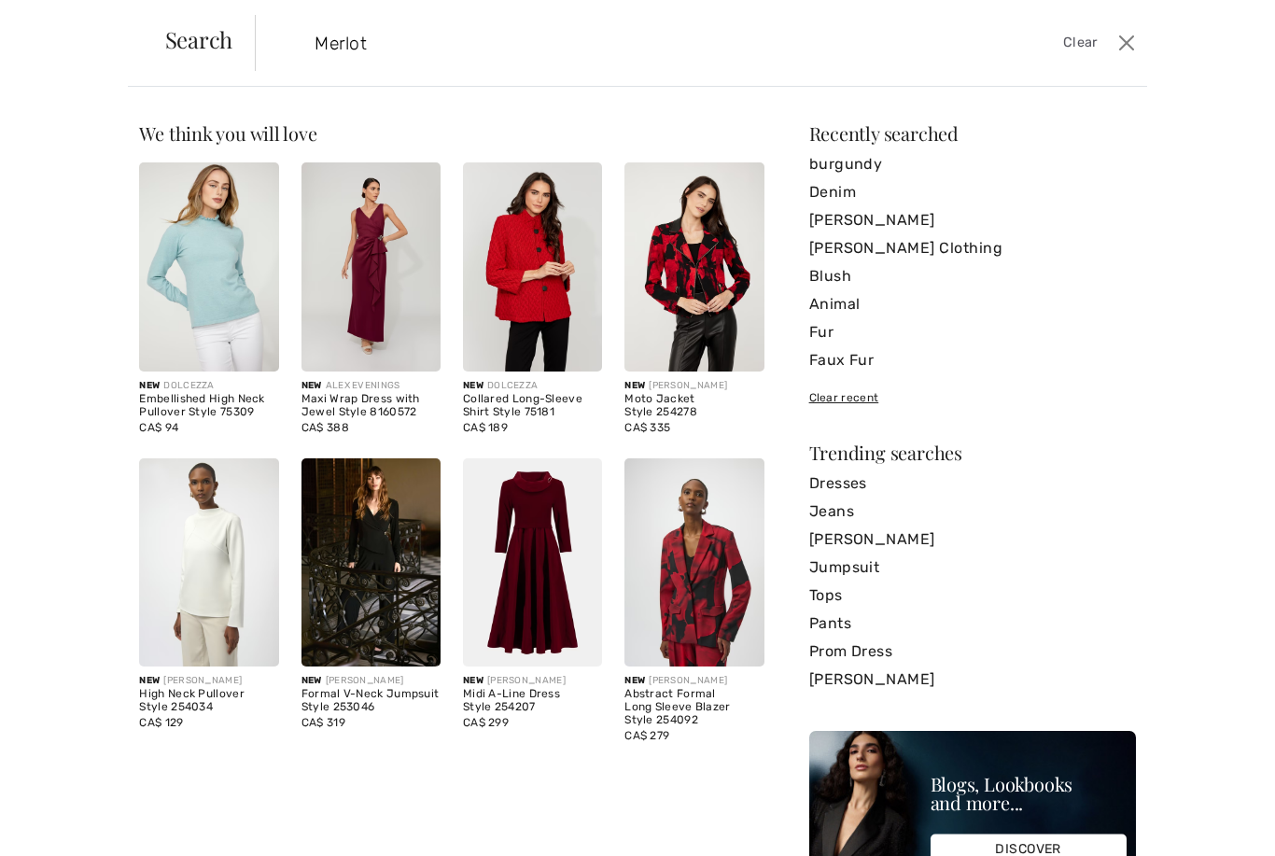
type input "Merlot"
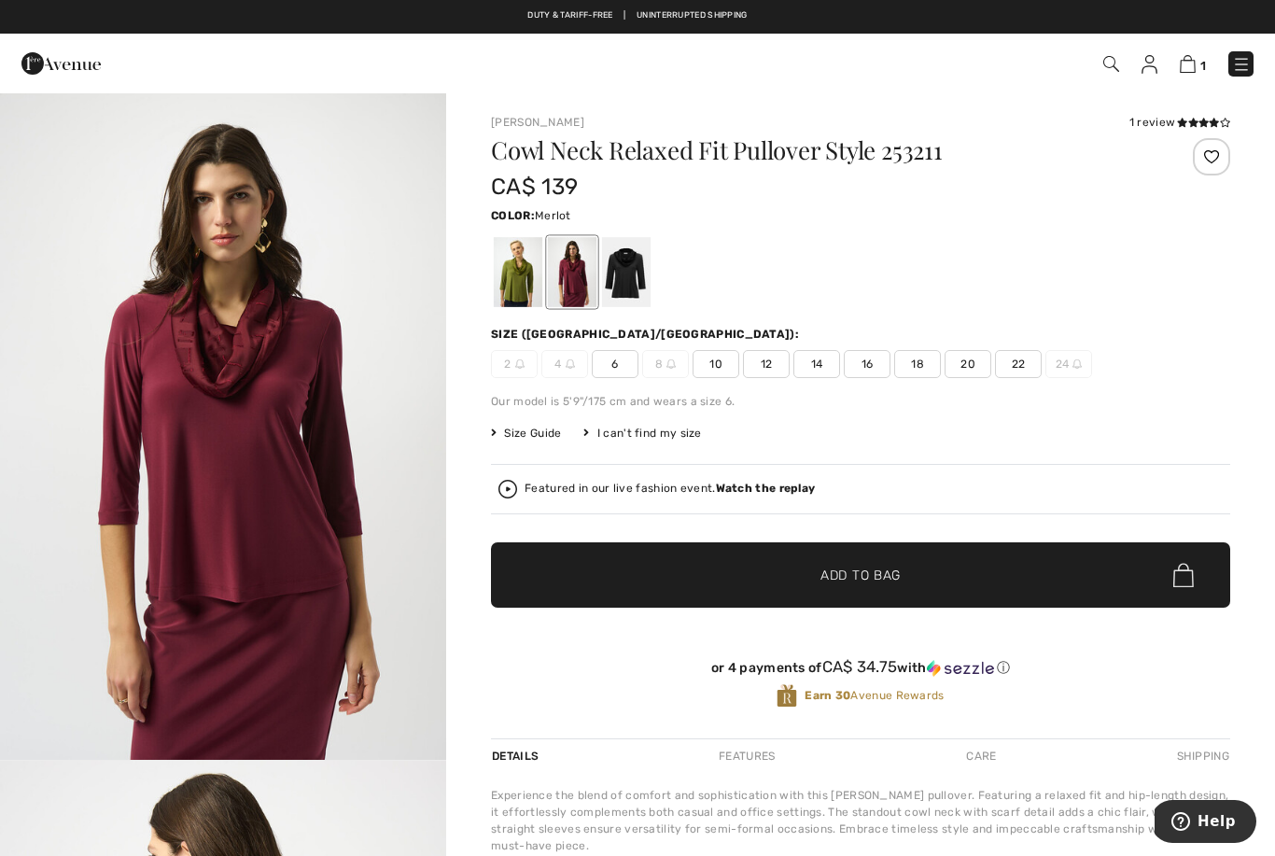
click at [502, 364] on span "2" at bounding box center [514, 364] width 47 height 28
click at [514, 375] on span "2" at bounding box center [514, 364] width 47 height 28
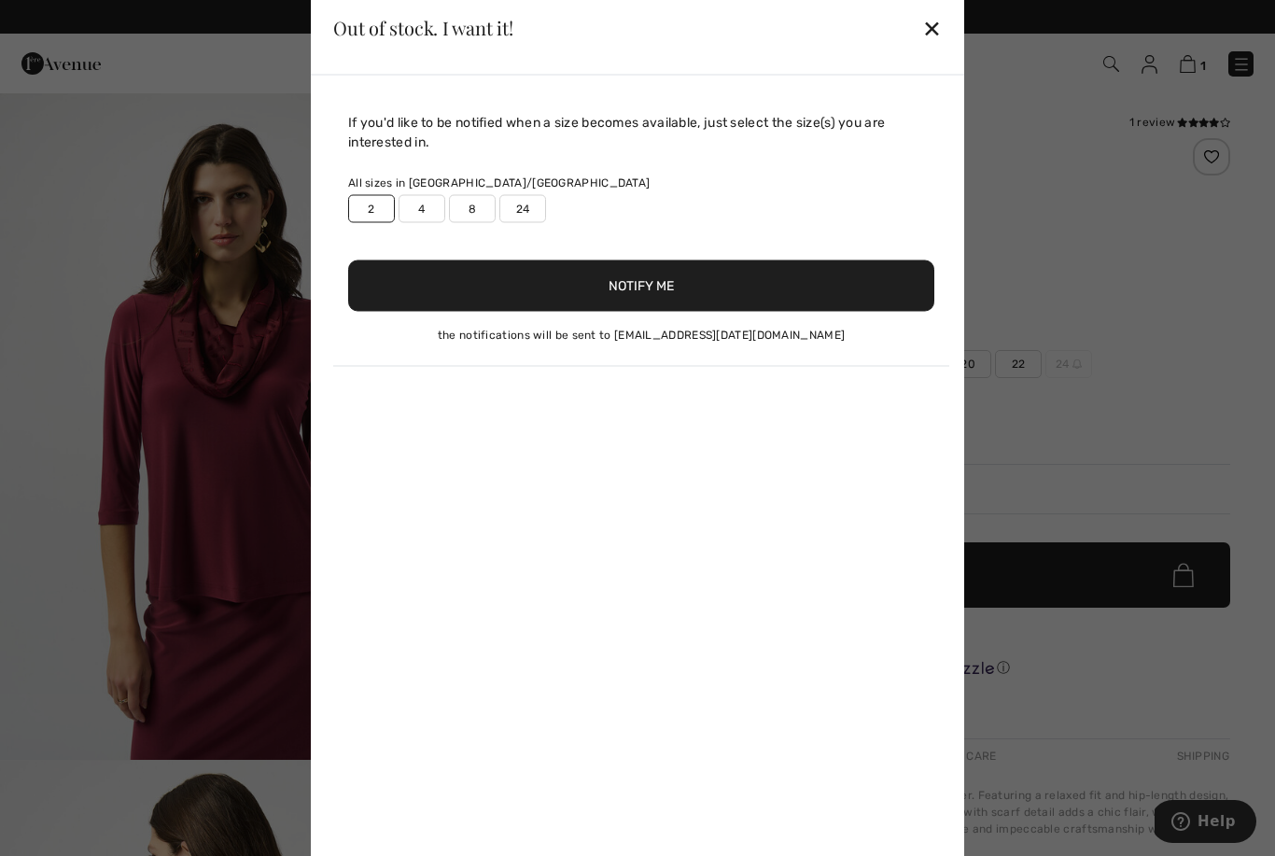
click at [668, 299] on button "Notify Me" at bounding box center [641, 284] width 586 height 51
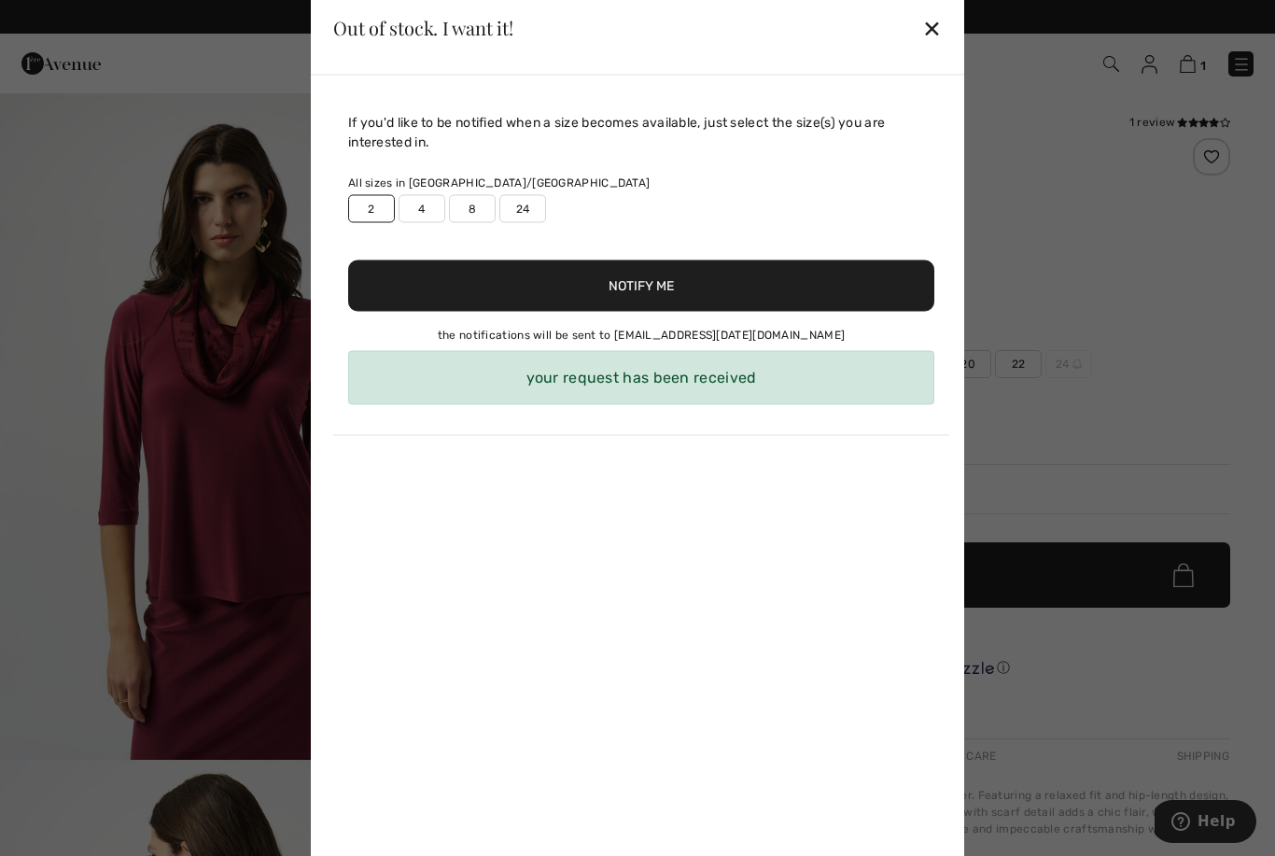
click at [929, 35] on div "✕" at bounding box center [932, 27] width 20 height 39
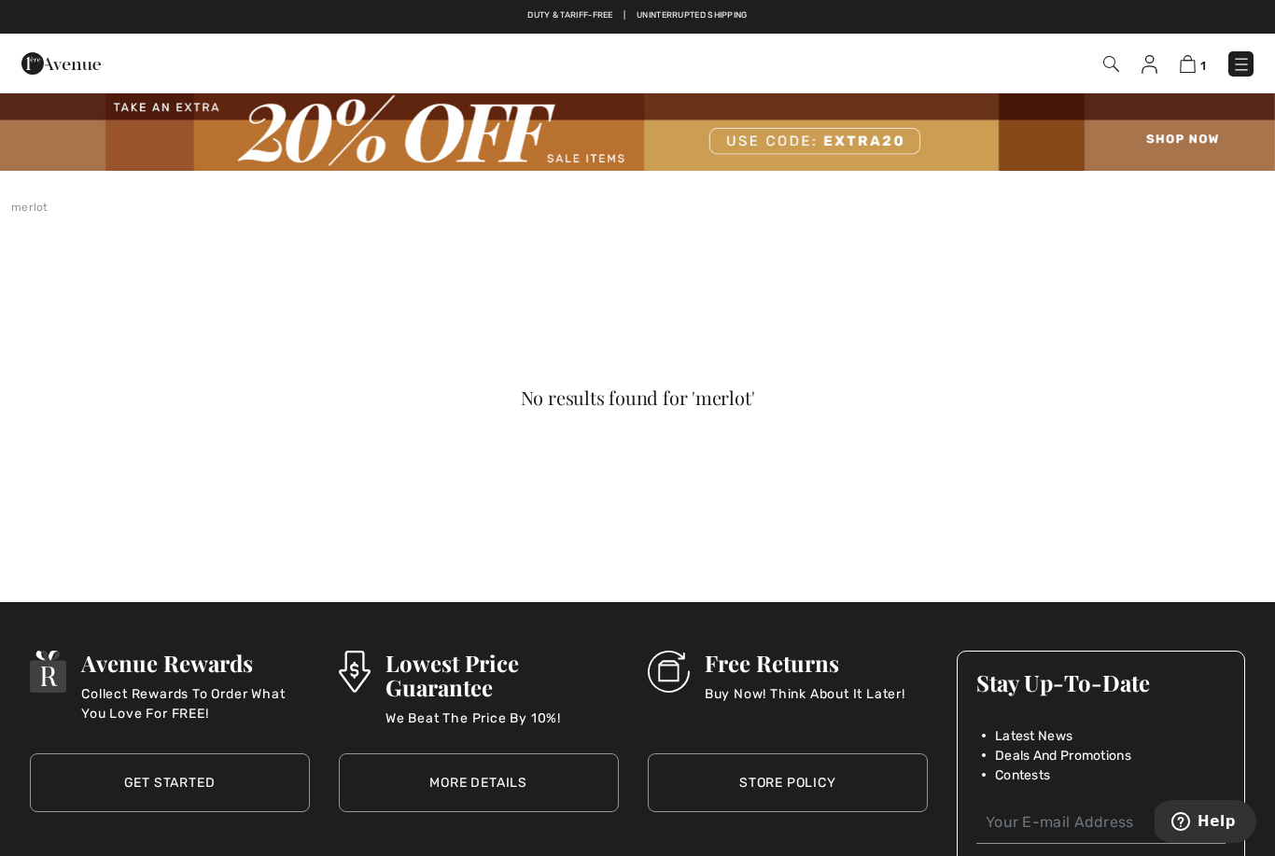
click at [1240, 68] on img at bounding box center [1241, 64] width 19 height 19
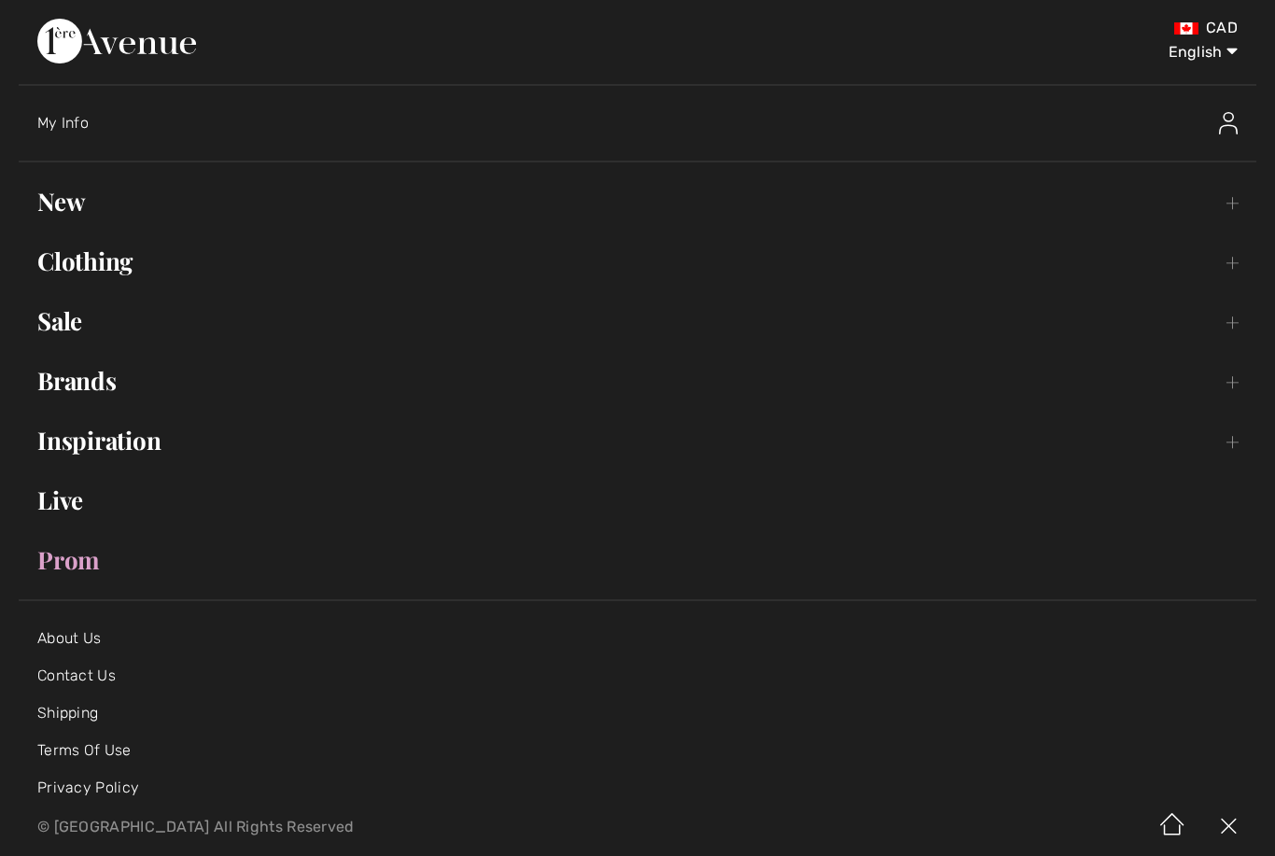
click at [96, 264] on link "Clothing Toggle submenu" at bounding box center [637, 261] width 1237 height 41
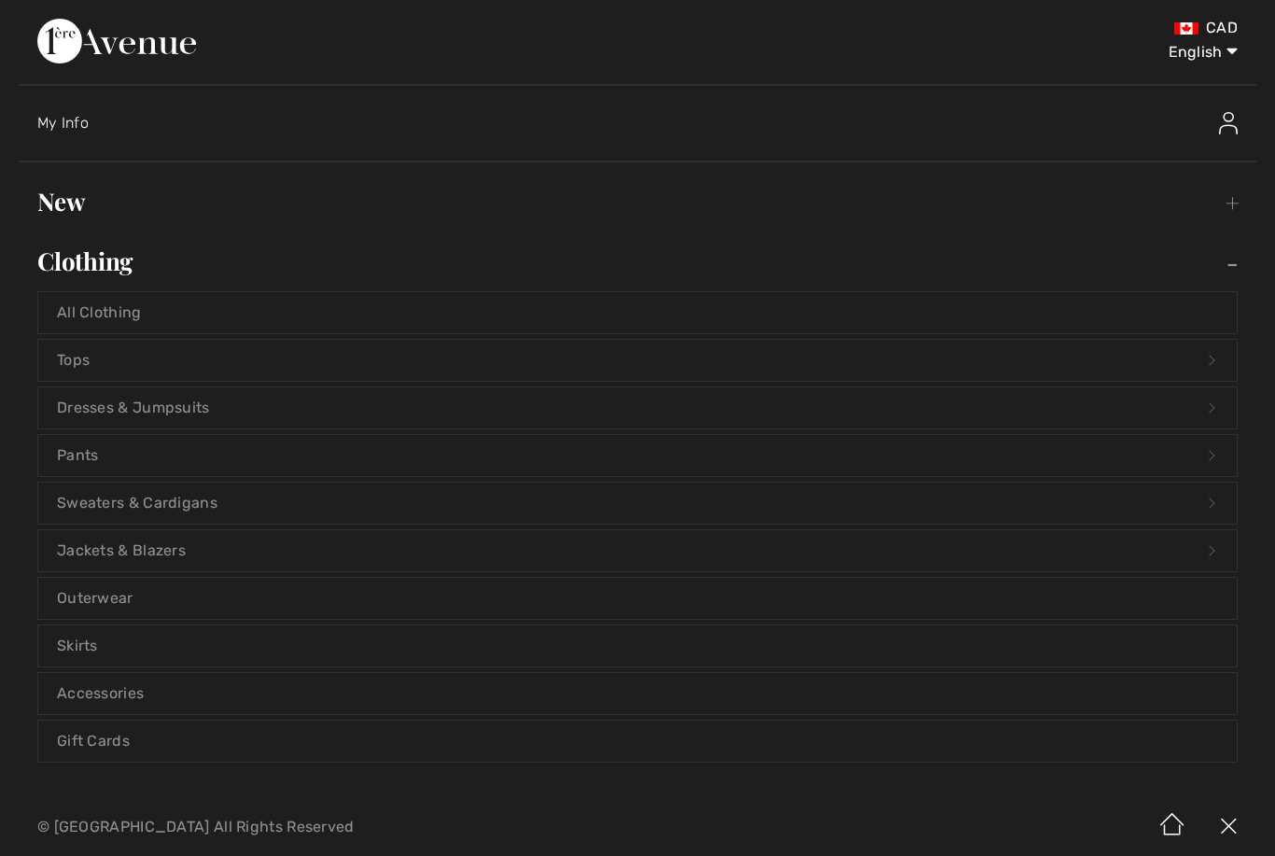
click at [137, 365] on link "Tops Open submenu" at bounding box center [637, 360] width 1198 height 41
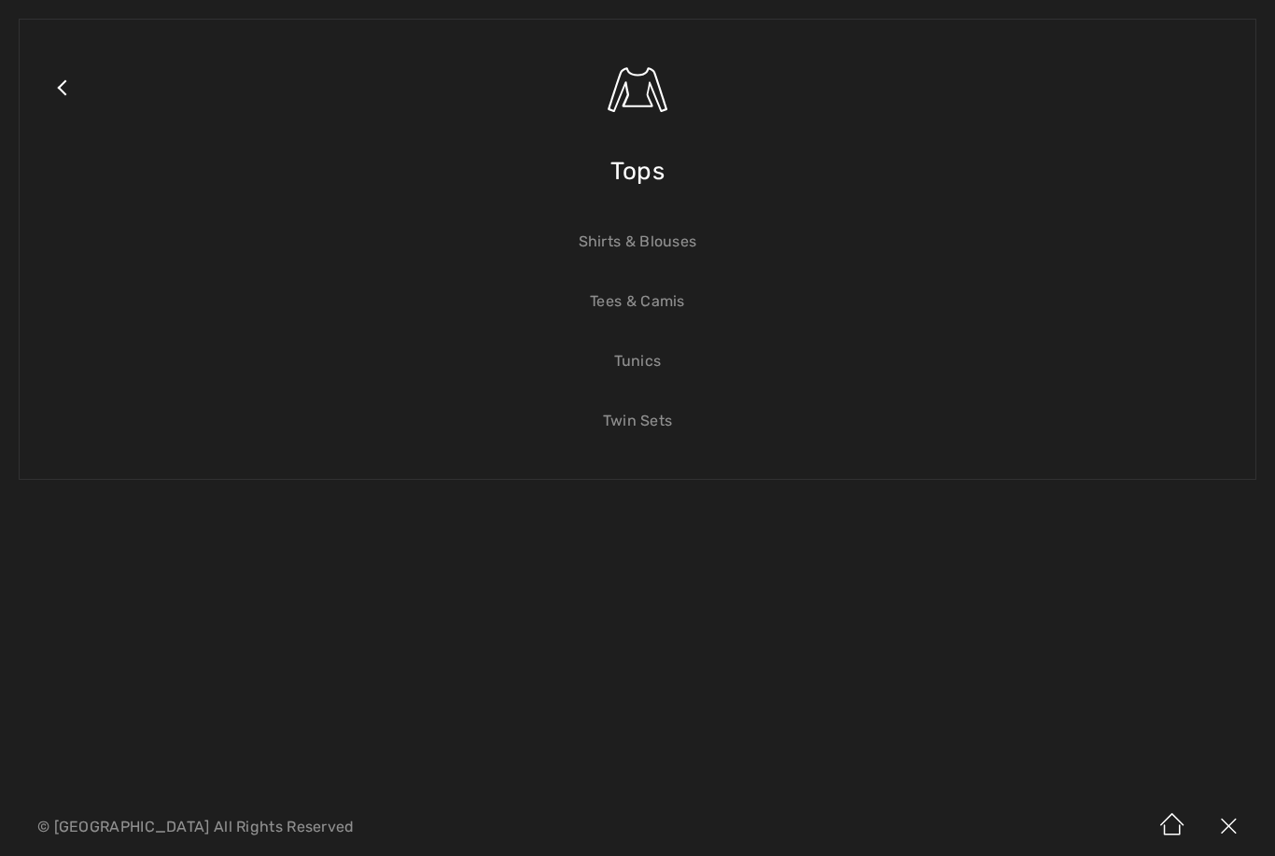
click at [678, 254] on link "Shirts & Blouses" at bounding box center [637, 241] width 1198 height 41
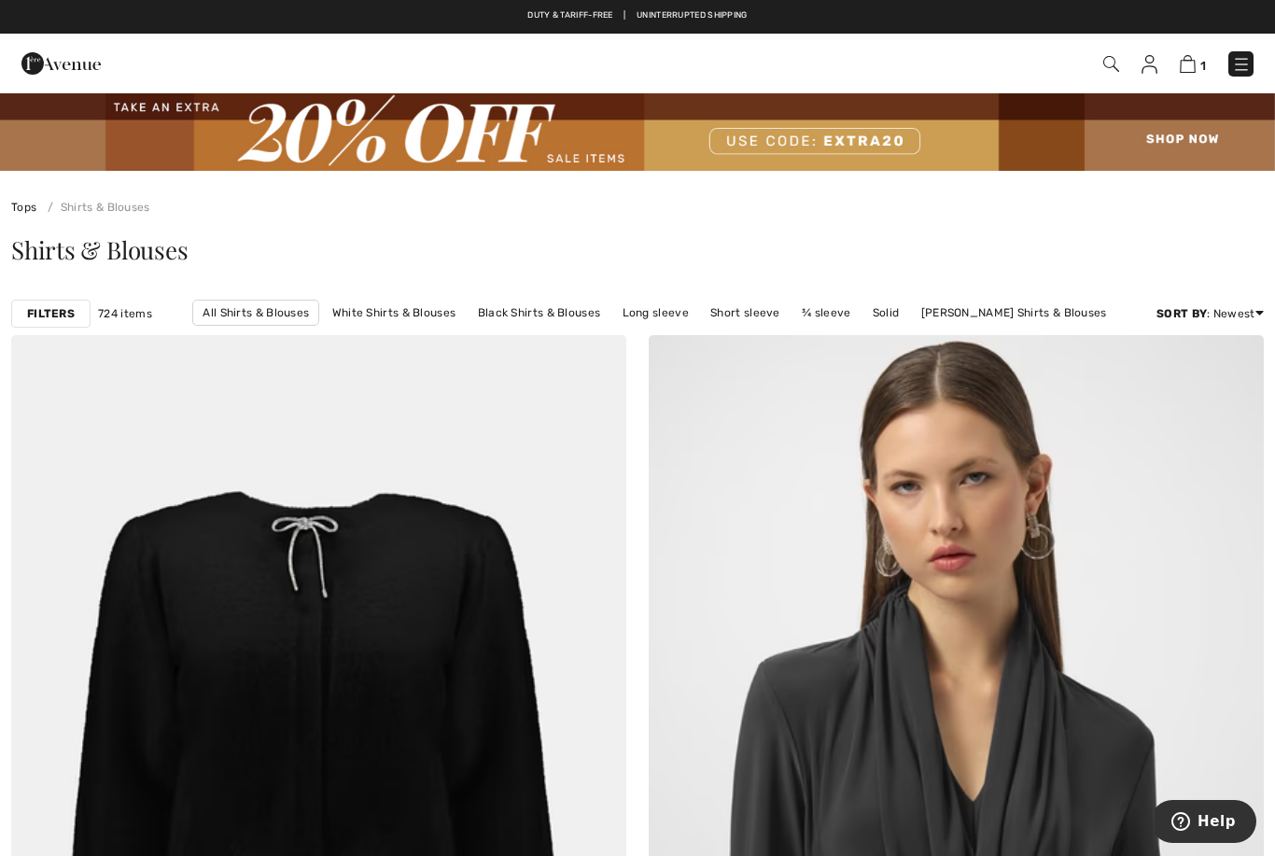
click at [74, 326] on div "Filters" at bounding box center [50, 314] width 79 height 28
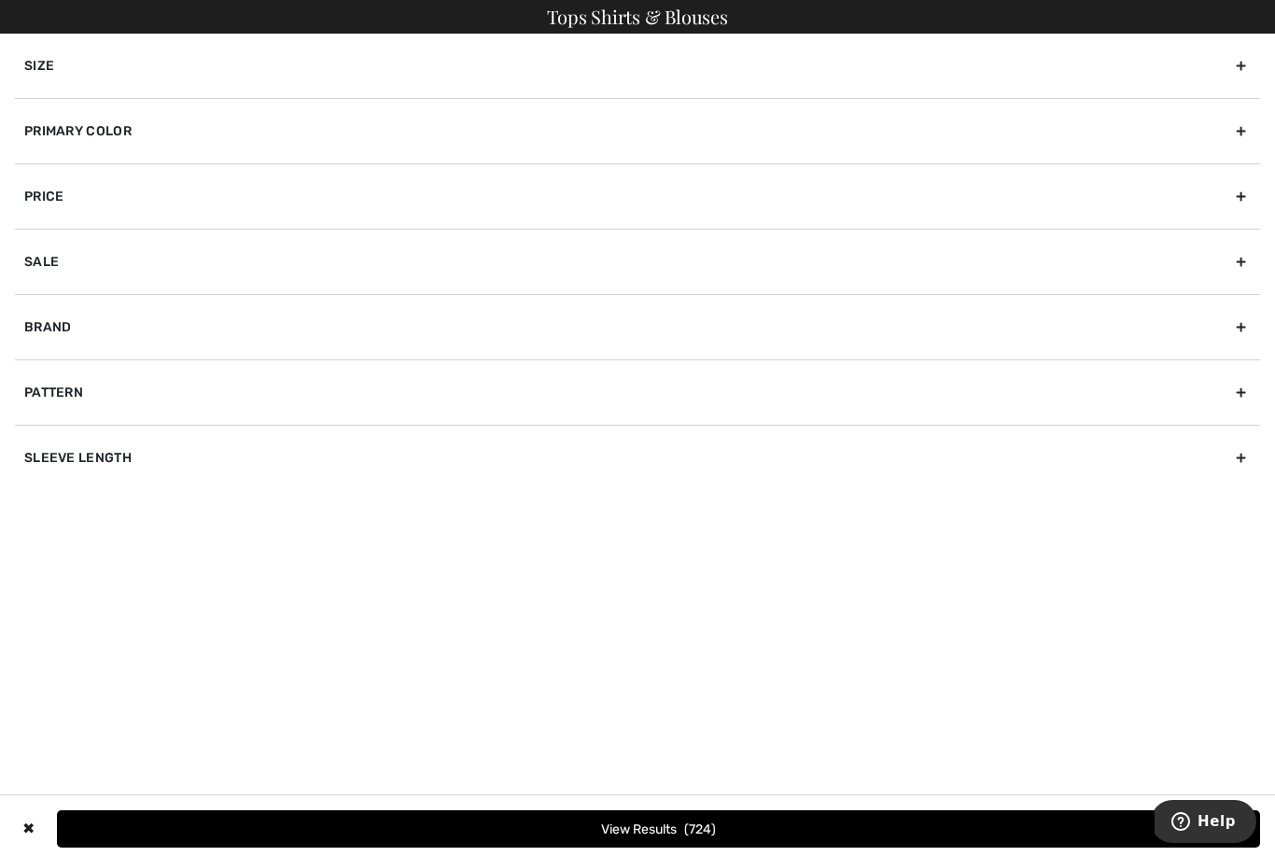
click at [1250, 127] on div "Primary Color" at bounding box center [637, 130] width 1245 height 65
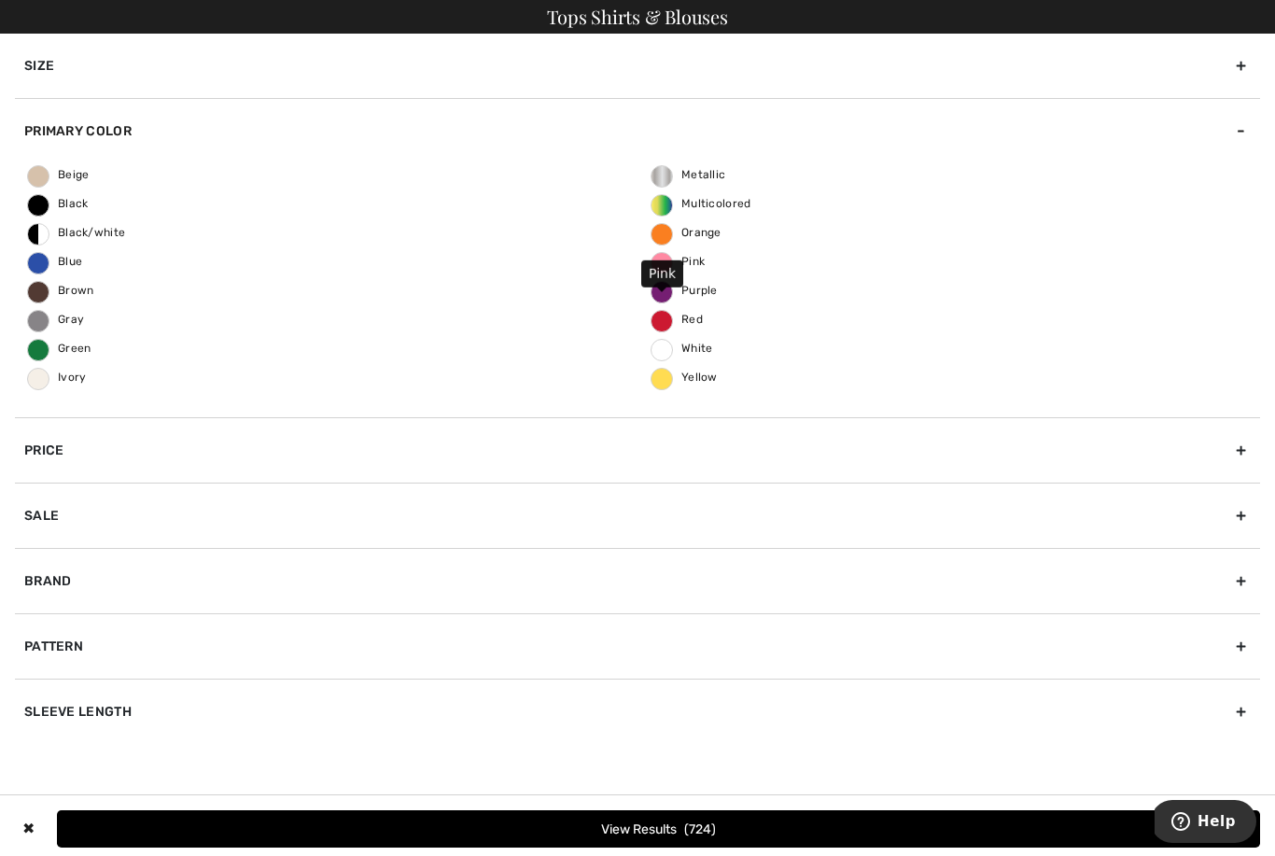
click at [661, 268] on label "Pink" at bounding box center [661, 263] width 22 height 22
click at [0, 0] on input "Pink" at bounding box center [0, 0] width 0 height 0
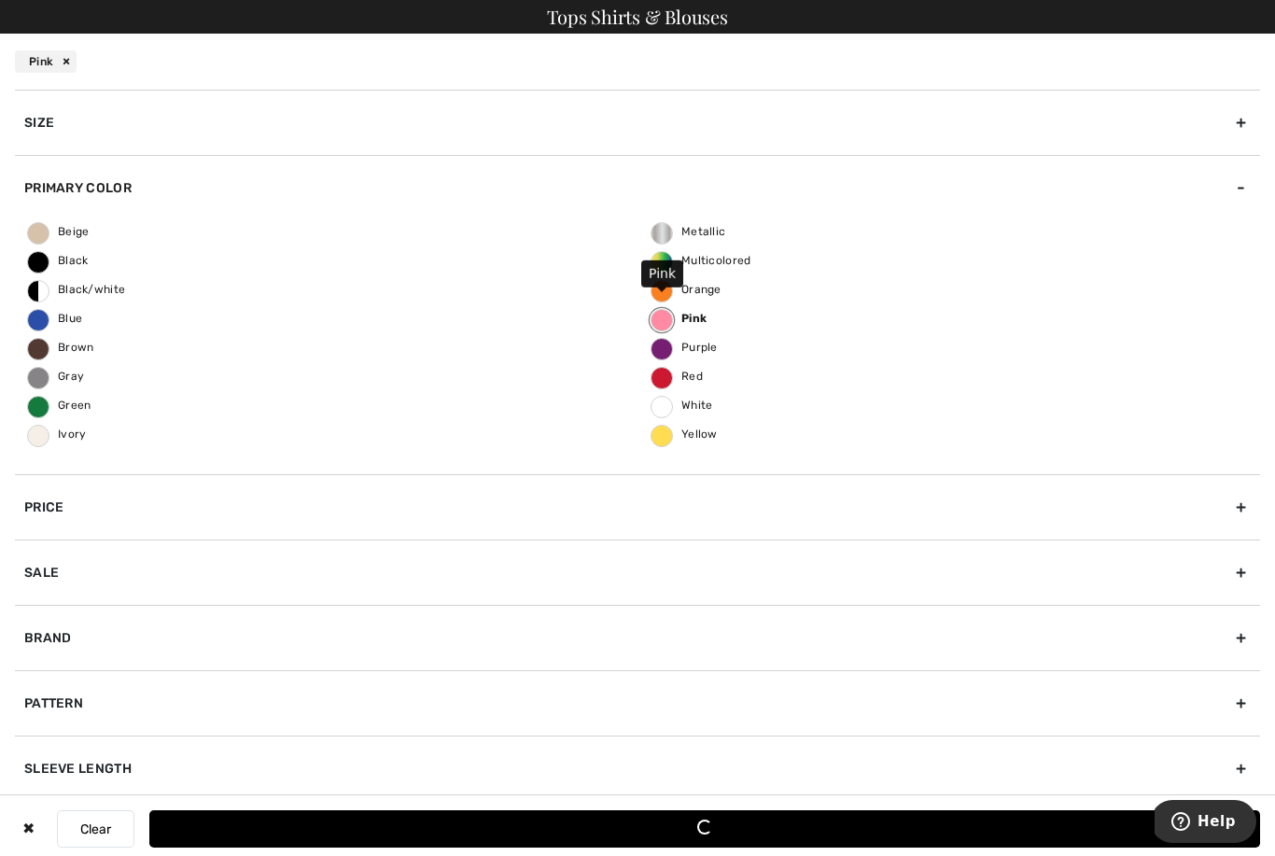
click at [663, 296] on label "Orange" at bounding box center [661, 291] width 22 height 22
click at [0, 0] on input "Orange" at bounding box center [0, 0] width 0 height 0
click at [665, 348] on span "Purple" at bounding box center [684, 347] width 66 height 13
click at [0, 0] on input "Purple" at bounding box center [0, 0] width 0 height 0
click at [664, 378] on span "Red" at bounding box center [676, 376] width 51 height 13
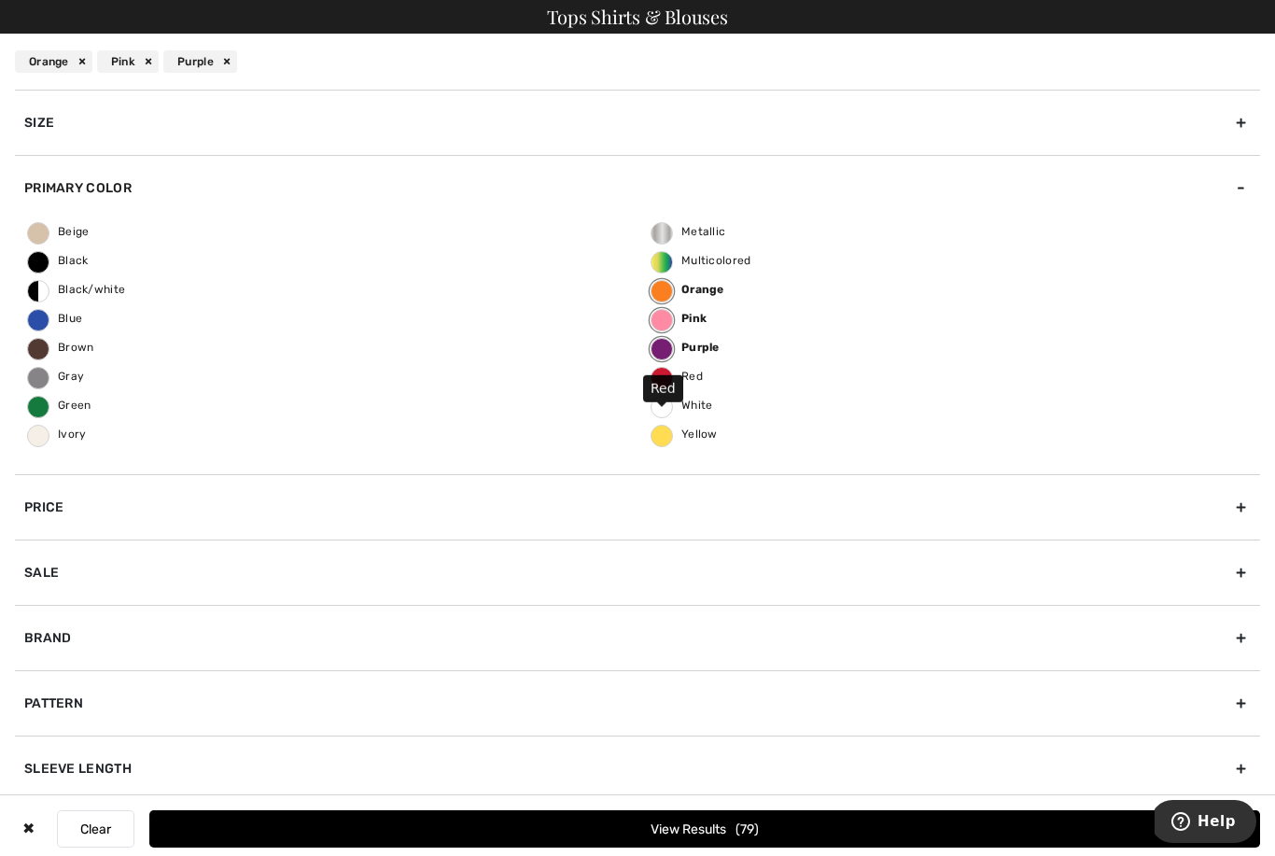
click at [0, 0] on input "Red" at bounding box center [0, 0] width 0 height 0
click at [736, 819] on button "View Results 117" at bounding box center [704, 828] width 1111 height 37
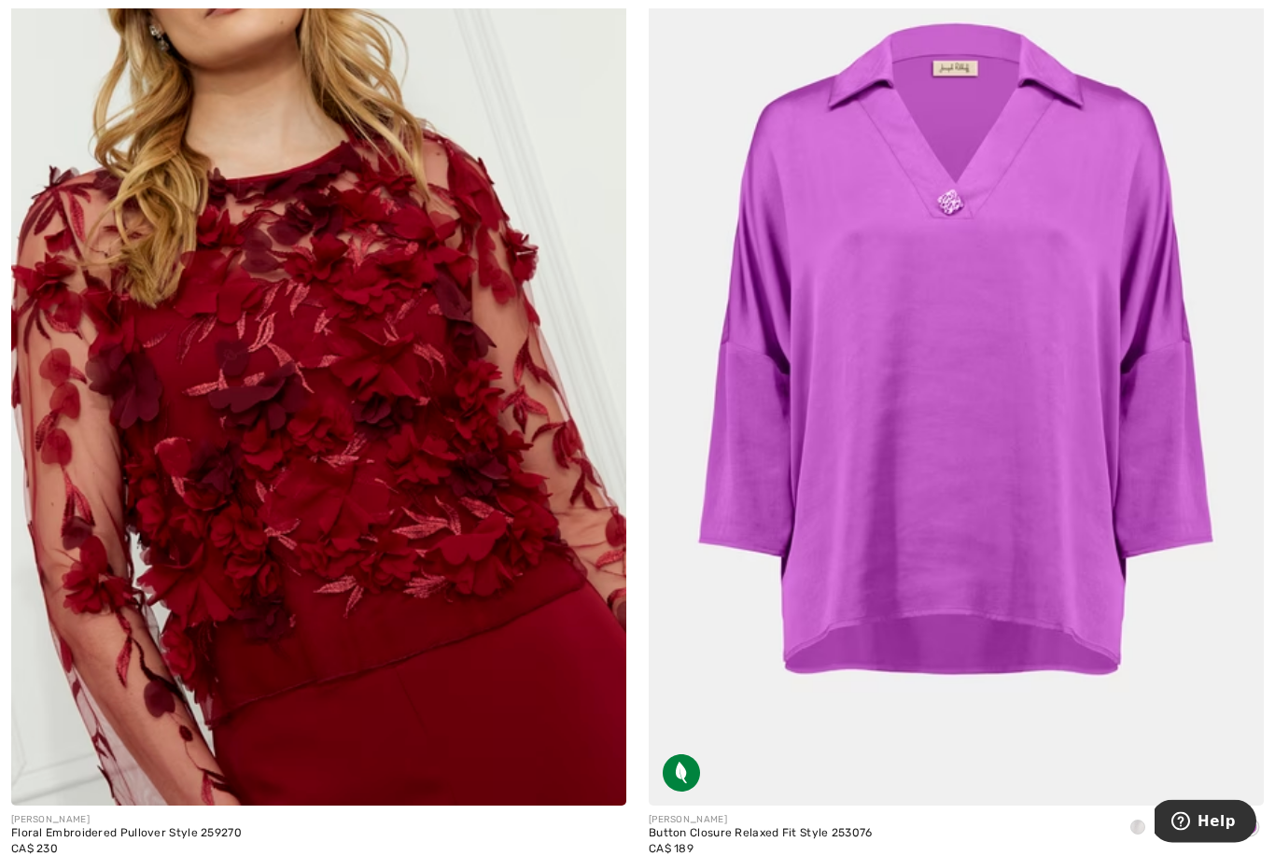
scroll to position [6641, 0]
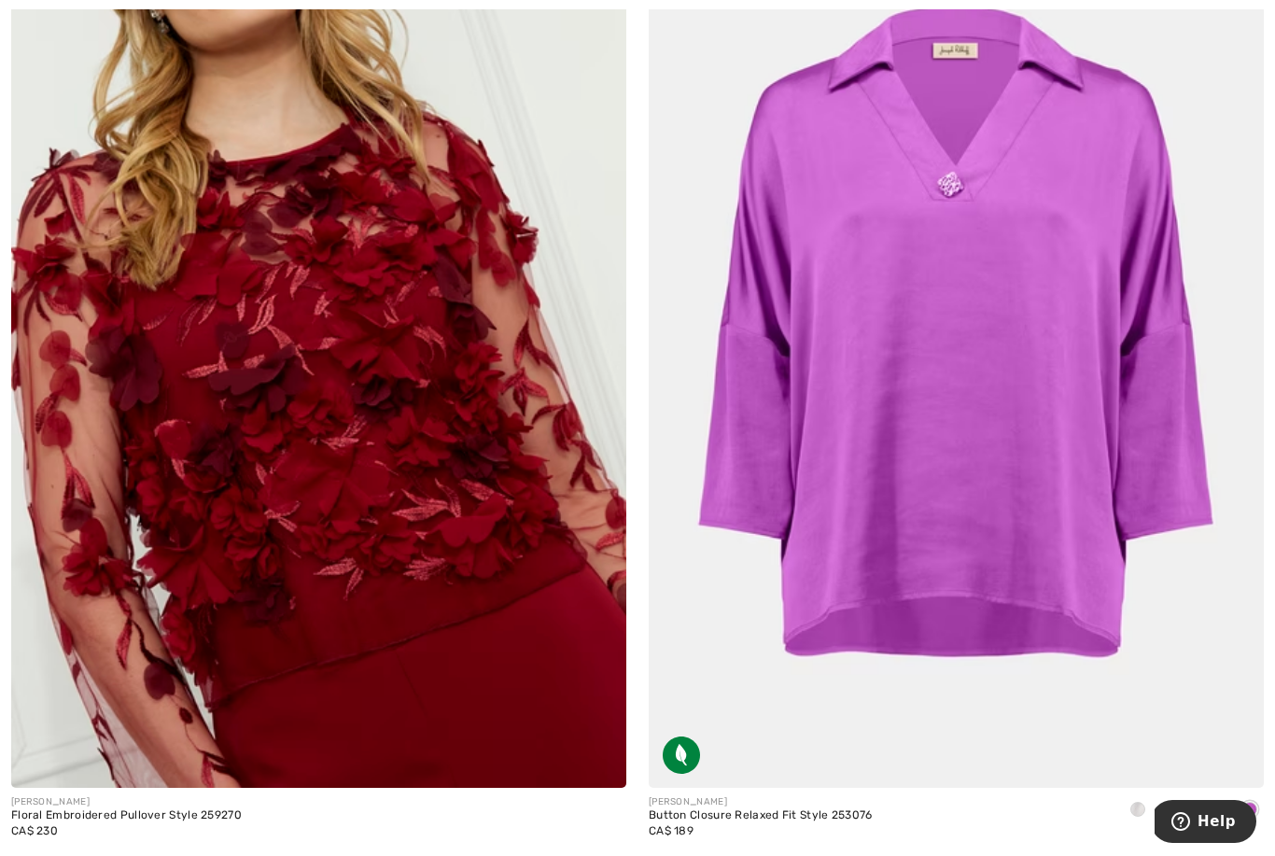
click at [515, 716] on img at bounding box center [318, 327] width 615 height 923
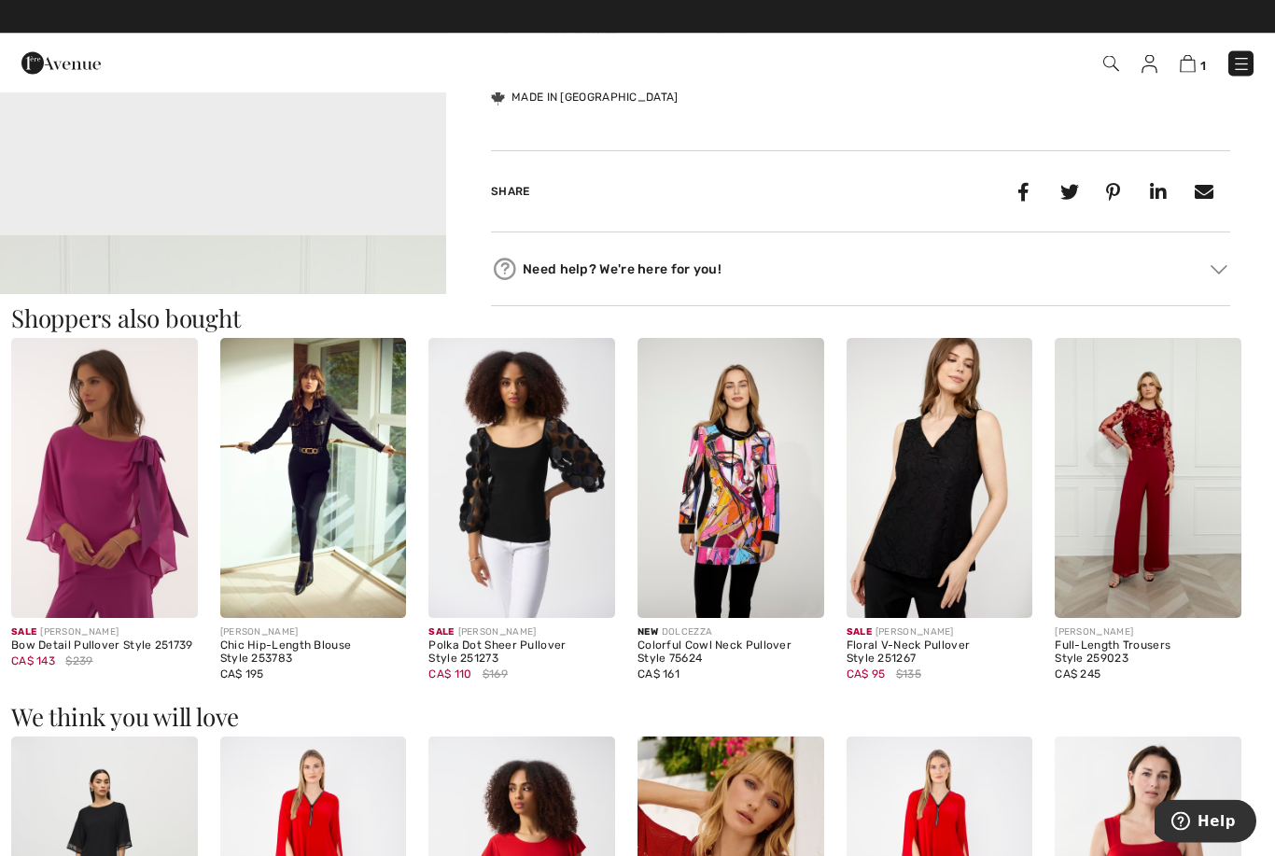
scroll to position [1542, 0]
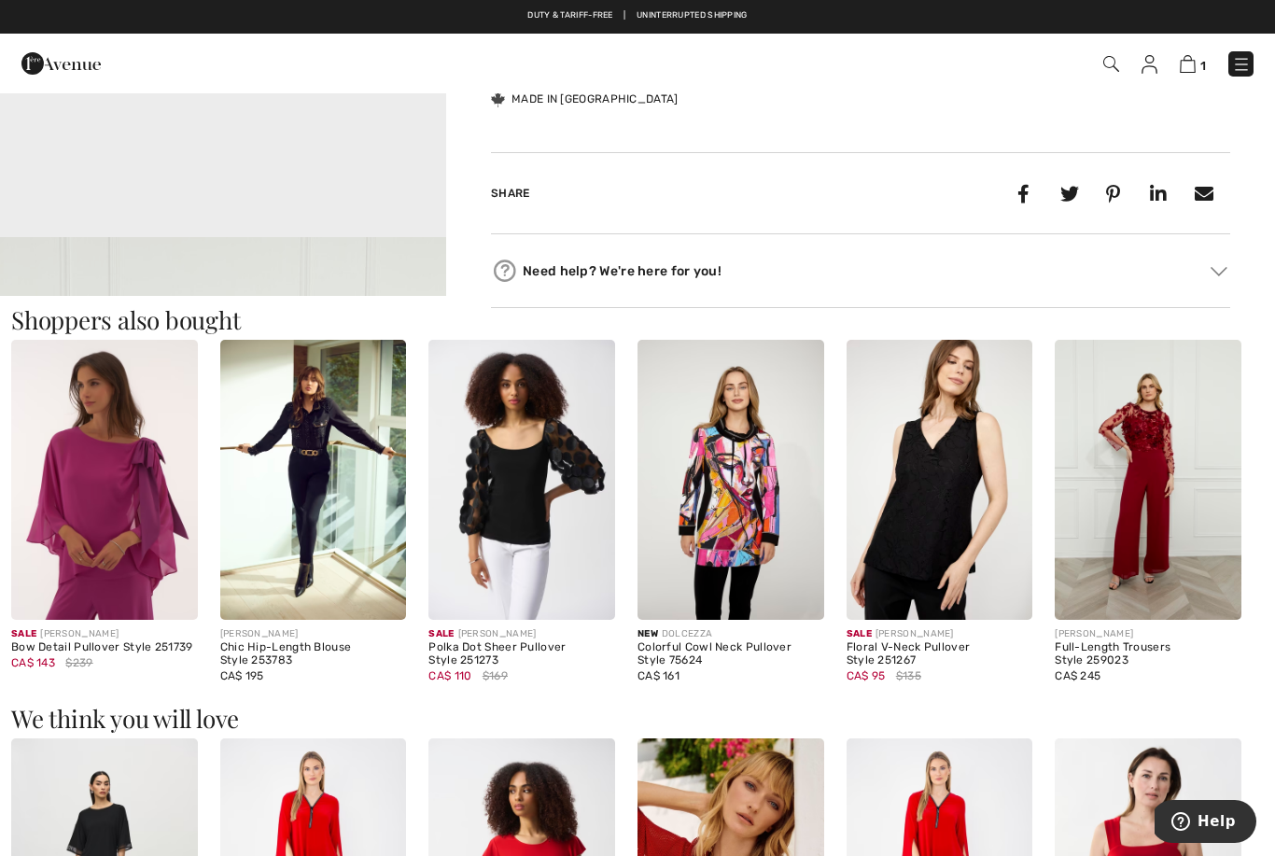
click at [558, 594] on img at bounding box center [521, 479] width 187 height 279
click at [543, 530] on img at bounding box center [521, 479] width 187 height 279
click at [540, 414] on img at bounding box center [521, 479] width 187 height 279
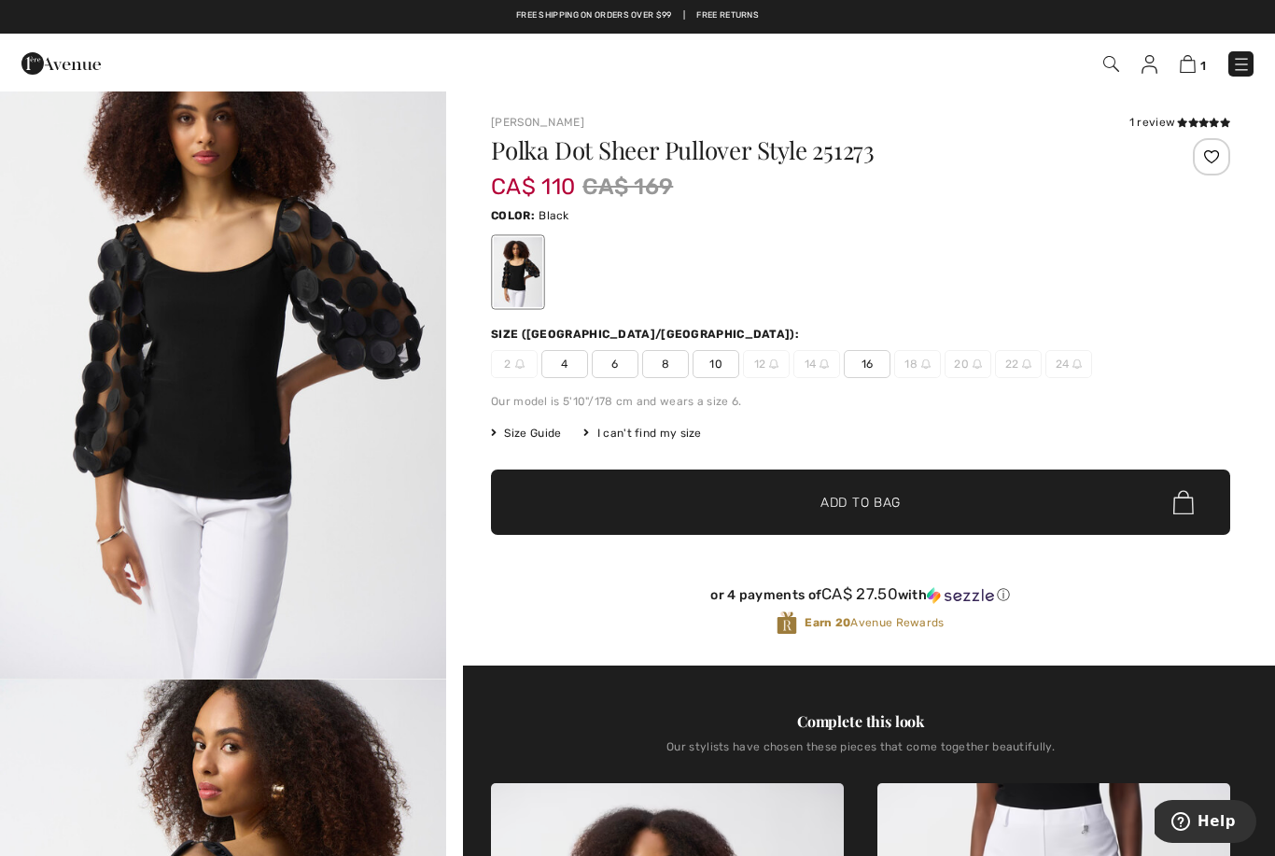
scroll to position [49, 0]
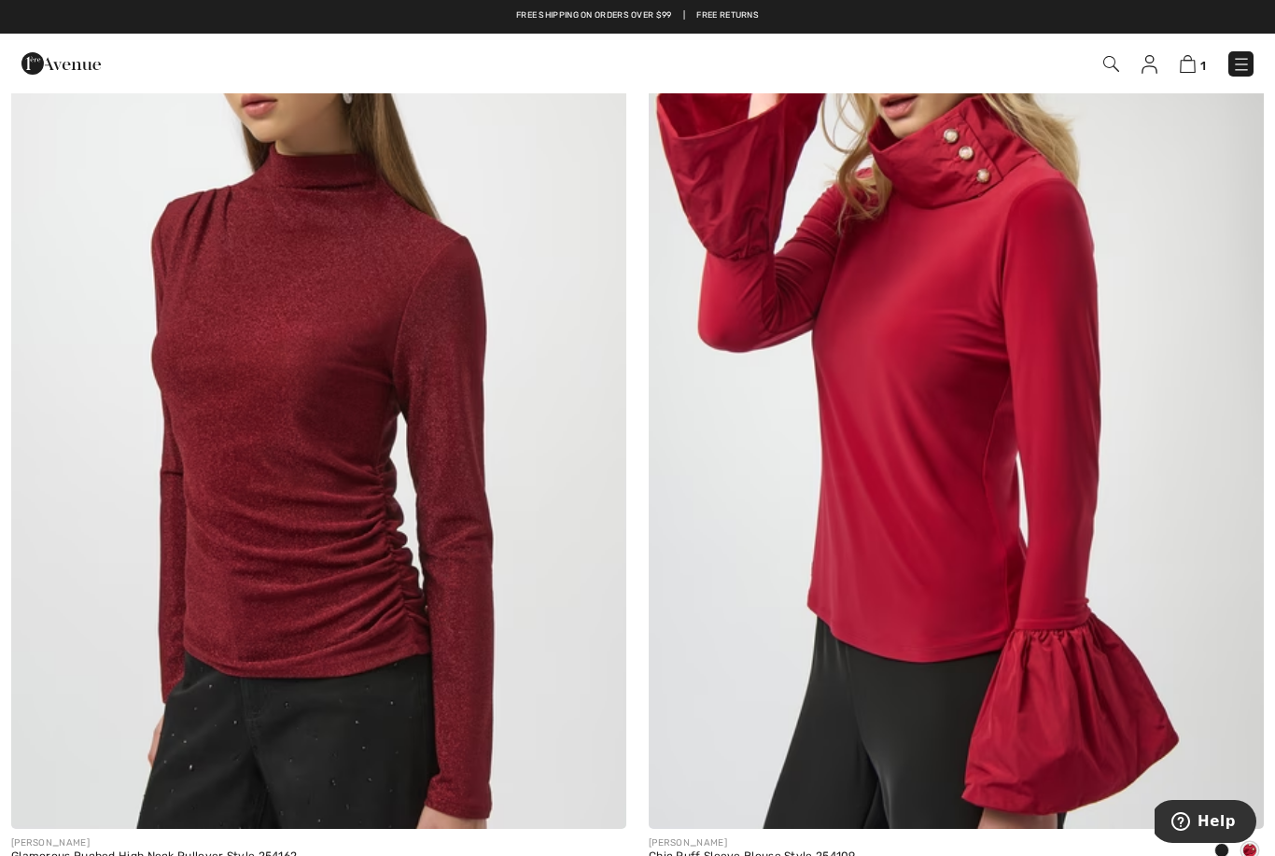
scroll to position [9587, 0]
click at [961, 608] on img at bounding box center [956, 368] width 615 height 923
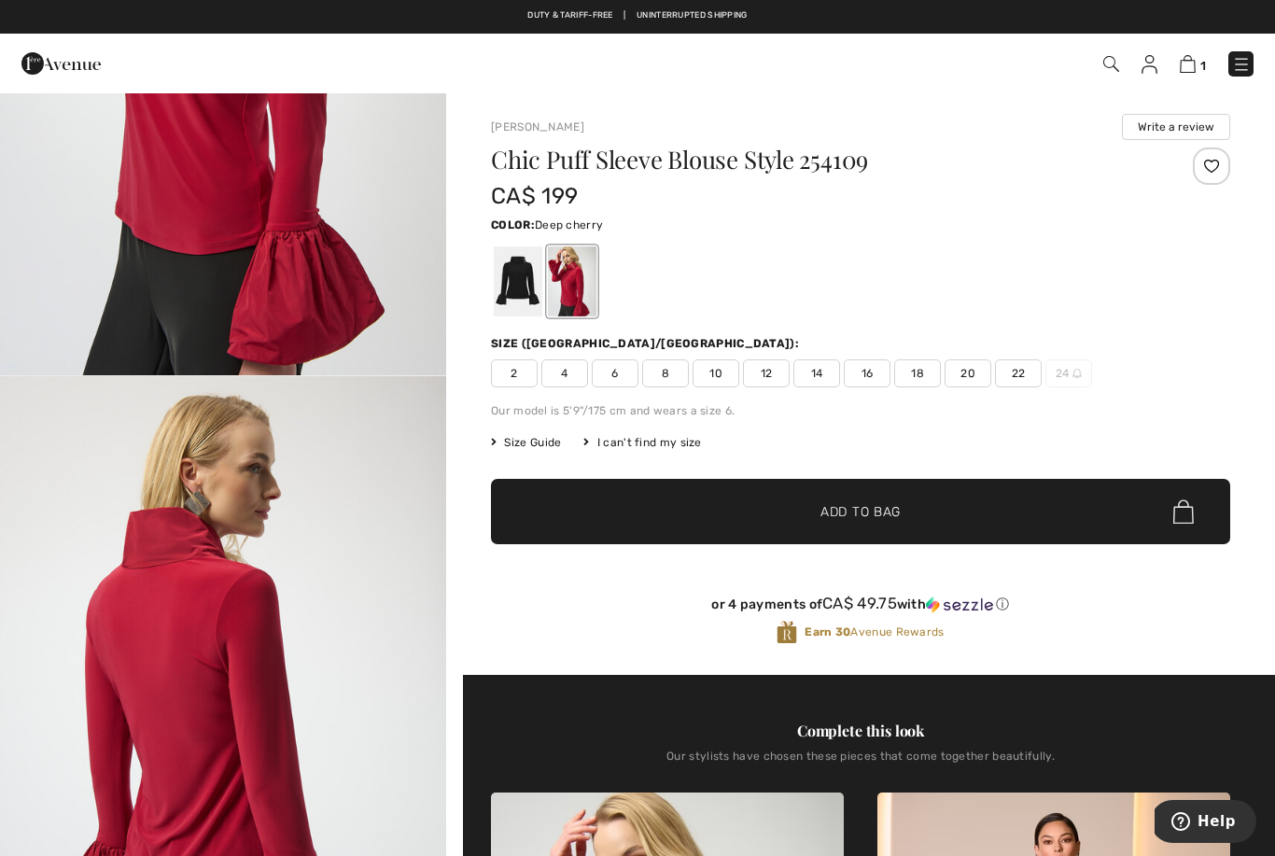
click at [517, 381] on span "2" at bounding box center [514, 373] width 47 height 28
click at [916, 521] on span "✔ Added to Bag Add to Bag" at bounding box center [860, 511] width 739 height 65
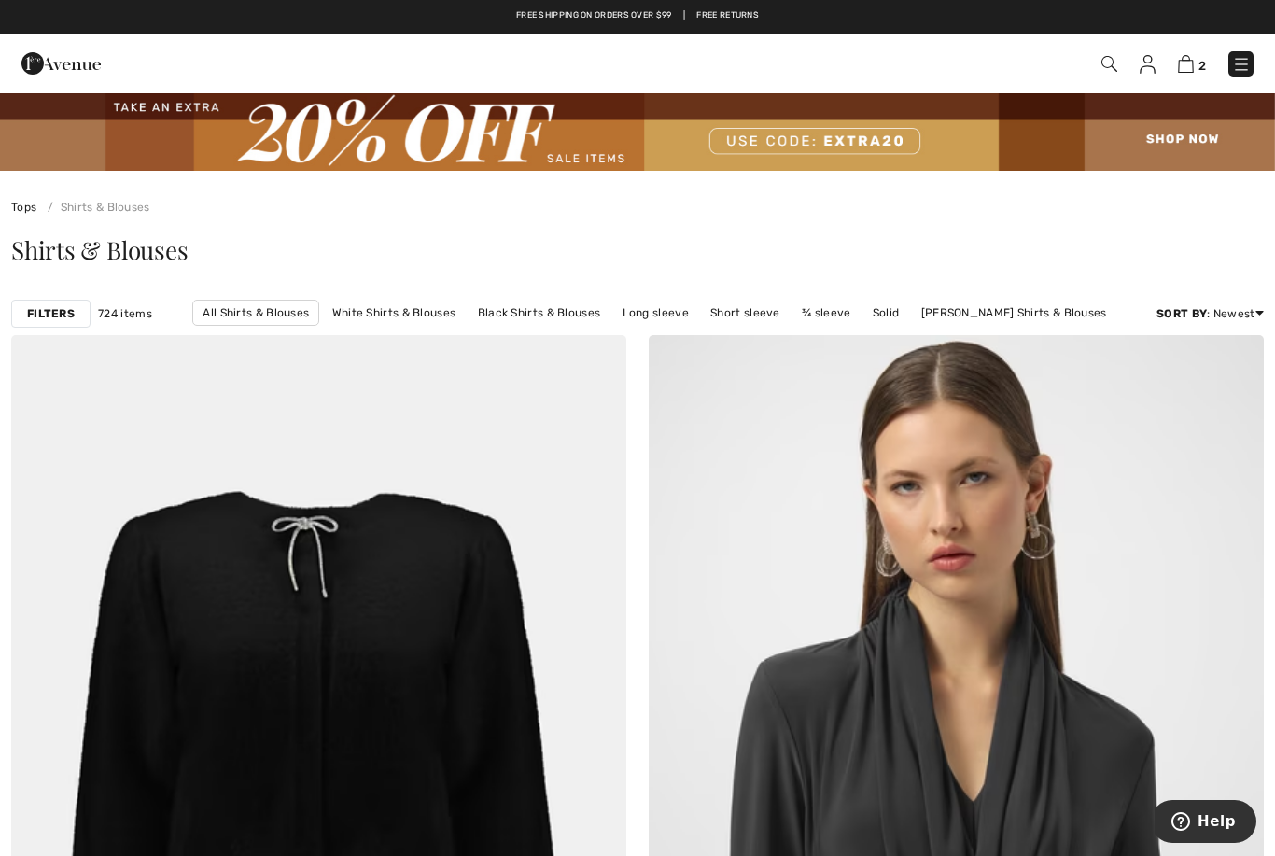
click at [63, 323] on div "Filters" at bounding box center [50, 314] width 79 height 28
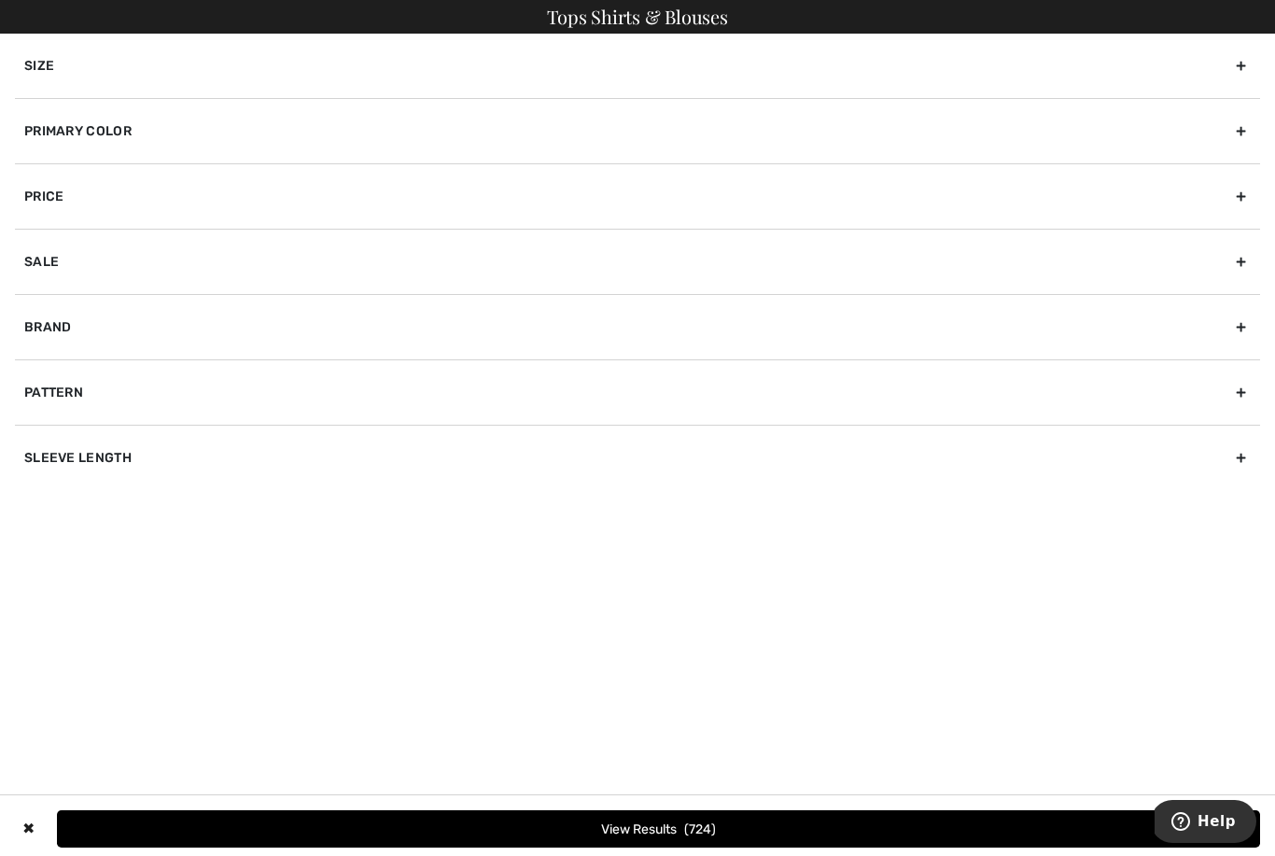
click at [1237, 133] on div "Primary Color" at bounding box center [637, 130] width 1245 height 65
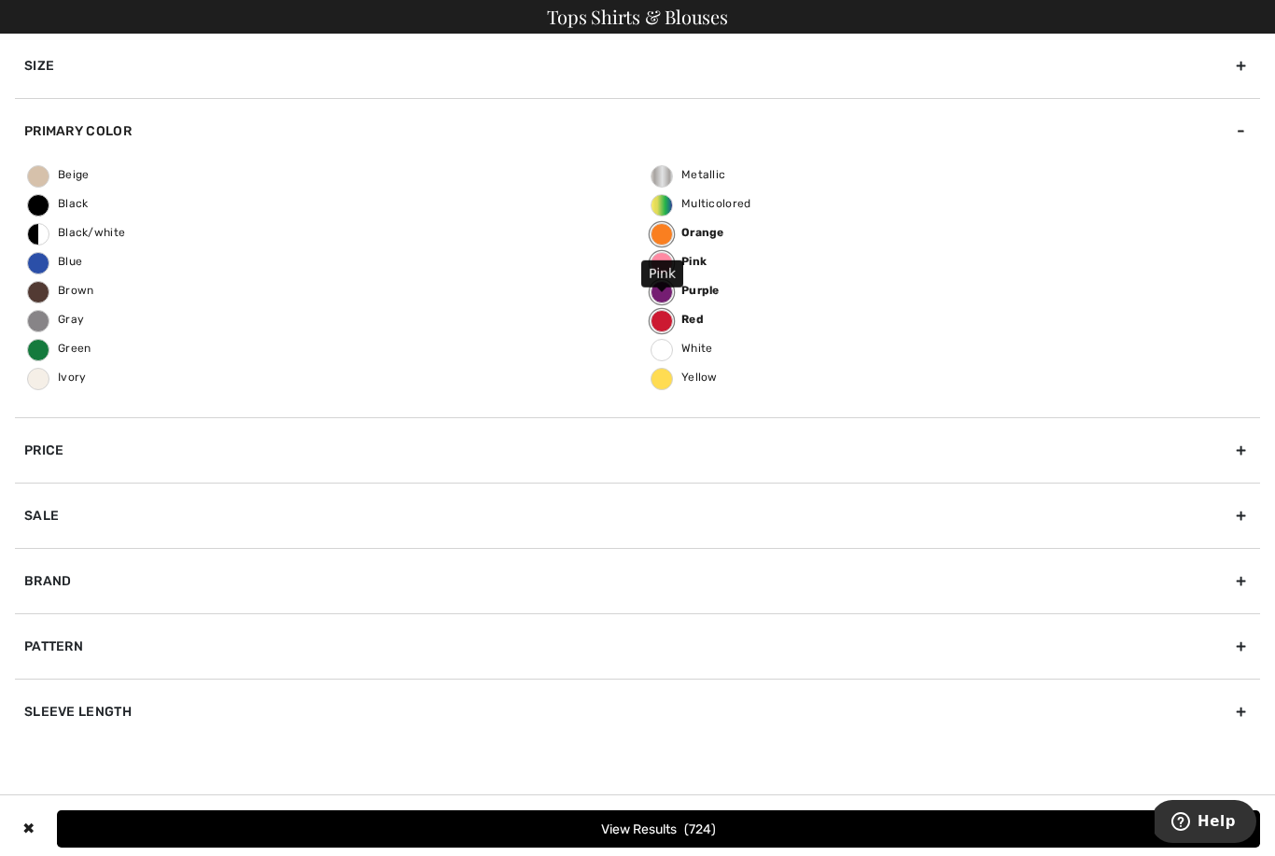
click at [667, 264] on label "Pink" at bounding box center [661, 263] width 22 height 22
click at [0, 0] on input "Pink" at bounding box center [0, 0] width 0 height 0
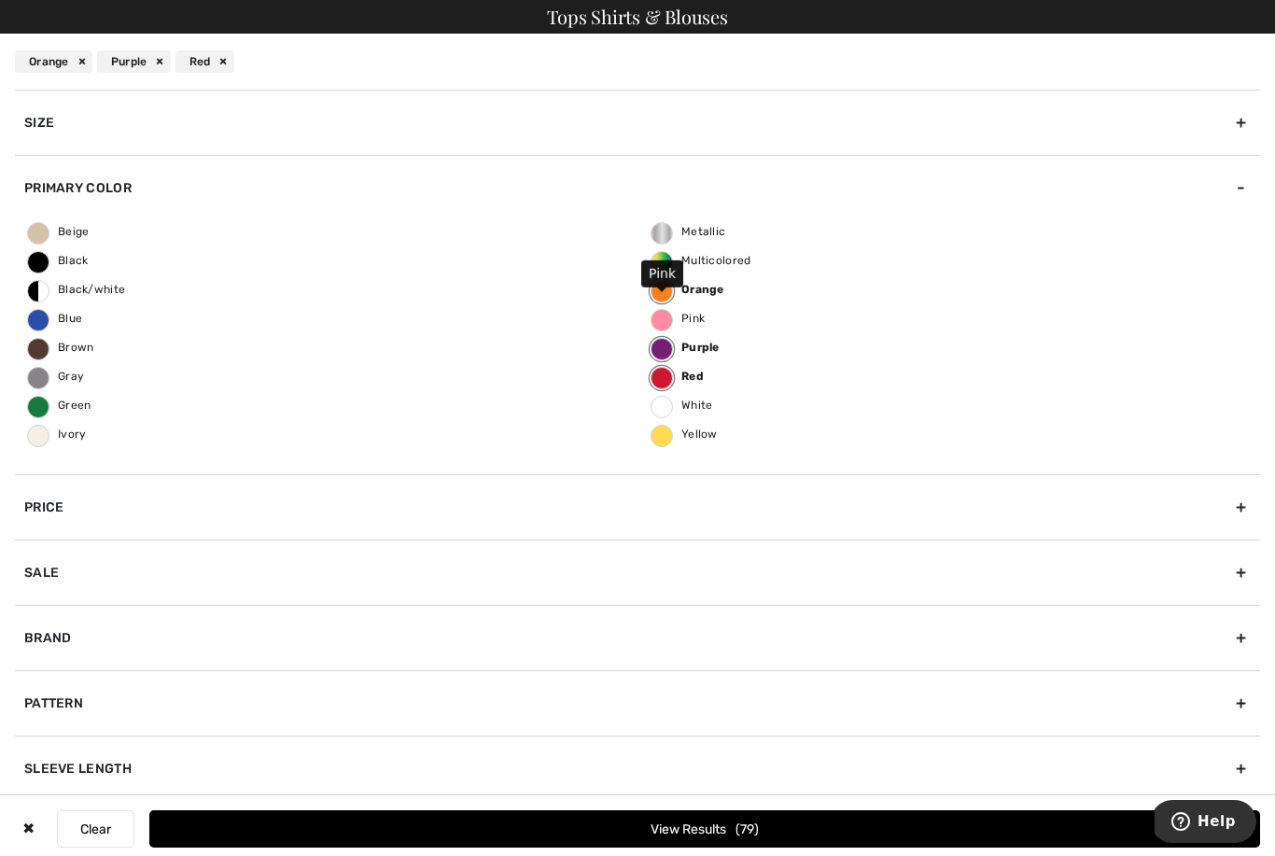
click at [670, 288] on label "Orange" at bounding box center [661, 291] width 22 height 22
click at [0, 0] on input "Orange" at bounding box center [0, 0] width 0 height 0
click at [664, 327] on label "Pink" at bounding box center [661, 320] width 22 height 22
click at [0, 0] on input "Pink" at bounding box center [0, 0] width 0 height 0
click at [667, 378] on label "Red" at bounding box center [661, 378] width 22 height 22
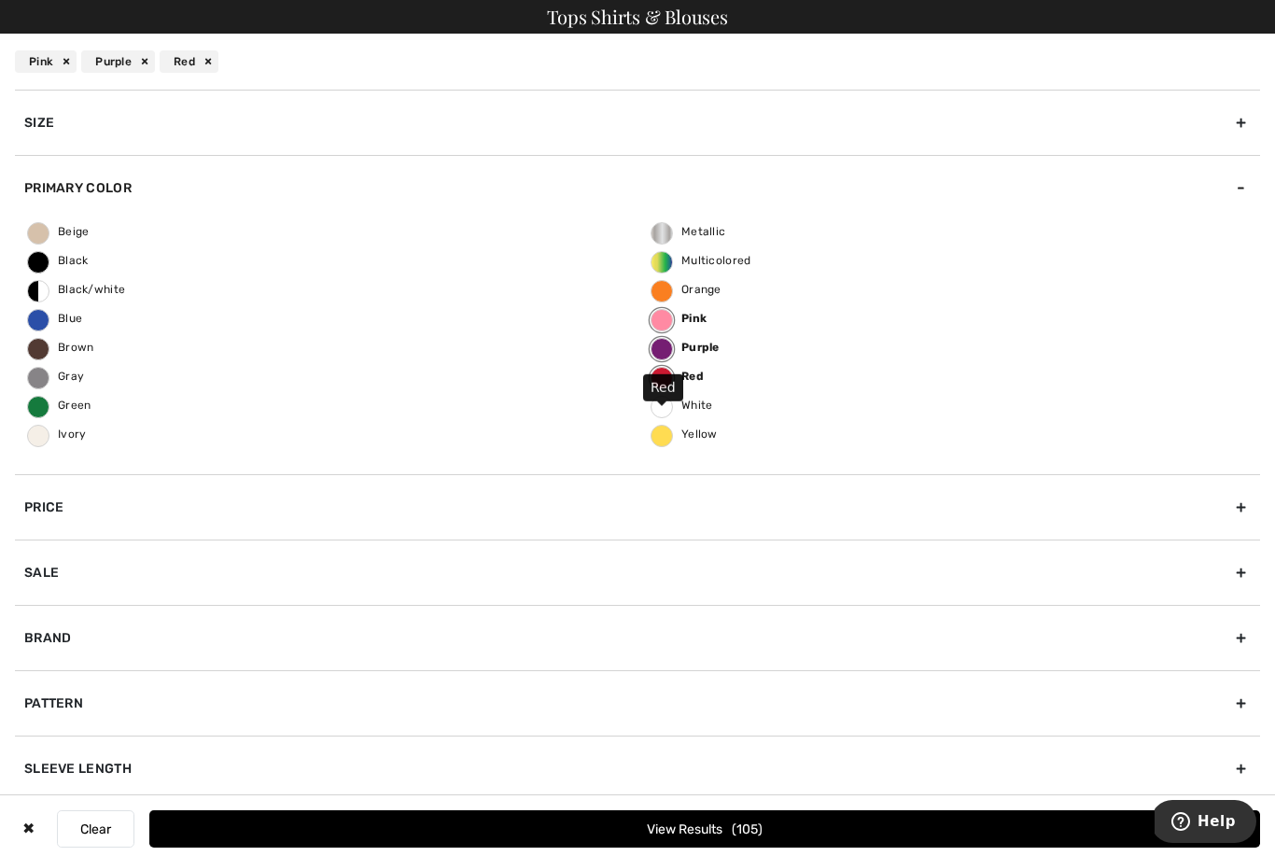
click at [0, 0] on input "Red" at bounding box center [0, 0] width 0 height 0
click at [830, 339] on div "Beige Black Black/white Blue [PERSON_NAME] Green Ivory Metallic Multicolored Or…" at bounding box center [637, 347] width 1245 height 254
click at [659, 357] on label "Purple" at bounding box center [661, 349] width 22 height 22
click at [0, 0] on input "Purple" at bounding box center [0, 0] width 0 height 0
click at [664, 384] on label "Red" at bounding box center [661, 378] width 22 height 22
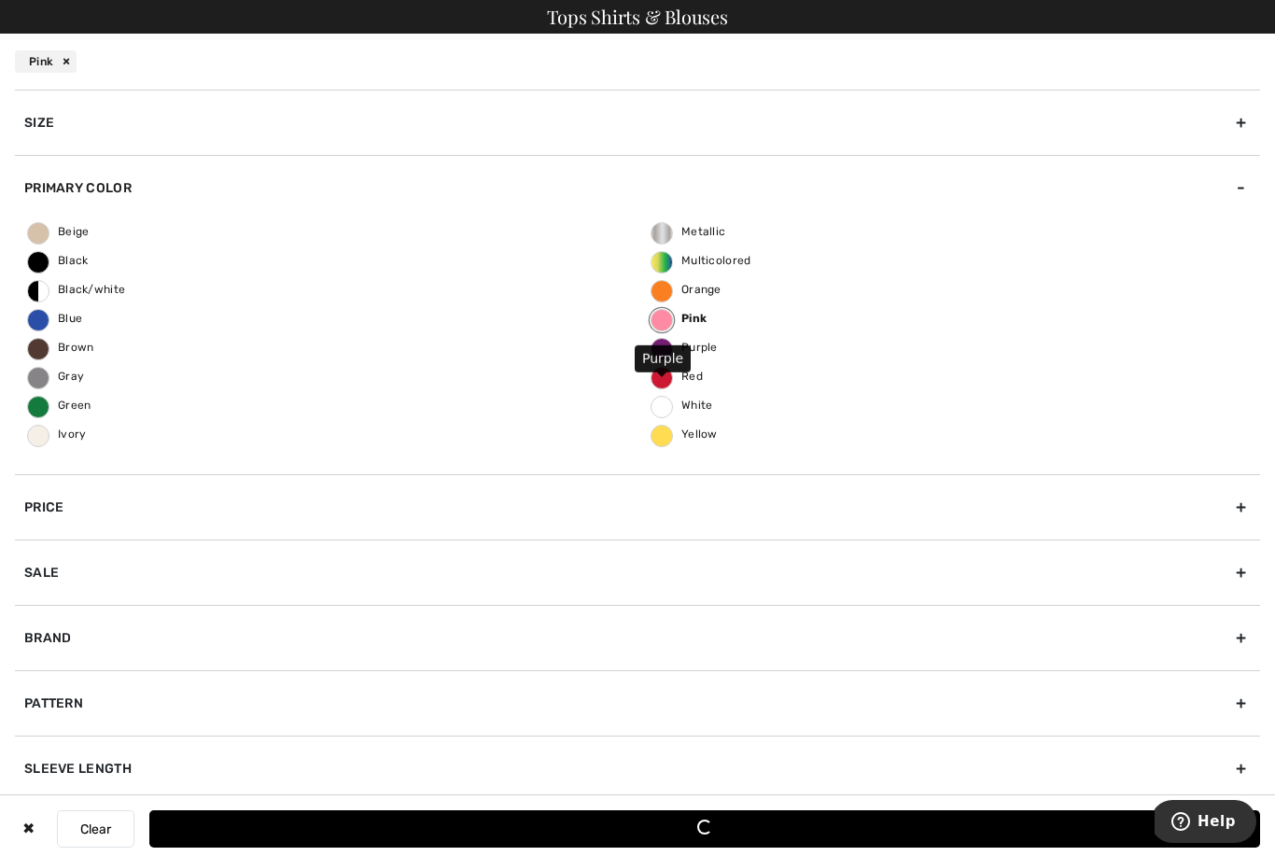
click at [0, 0] on input "Red" at bounding box center [0, 0] width 0 height 0
click at [795, 349] on div "Beige Black Black/white Blue [PERSON_NAME] Green Ivory Metallic Multicolored Or…" at bounding box center [637, 347] width 1245 height 254
click at [664, 353] on label "Purple" at bounding box center [661, 349] width 22 height 22
click at [0, 0] on input "Purple" at bounding box center [0, 0] width 0 height 0
click at [761, 326] on div "Beige Black Black/white Blue [PERSON_NAME] Green Ivory Metallic Multicolored Or…" at bounding box center [637, 347] width 1245 height 254
